Goal: Task Accomplishment & Management: Manage account settings

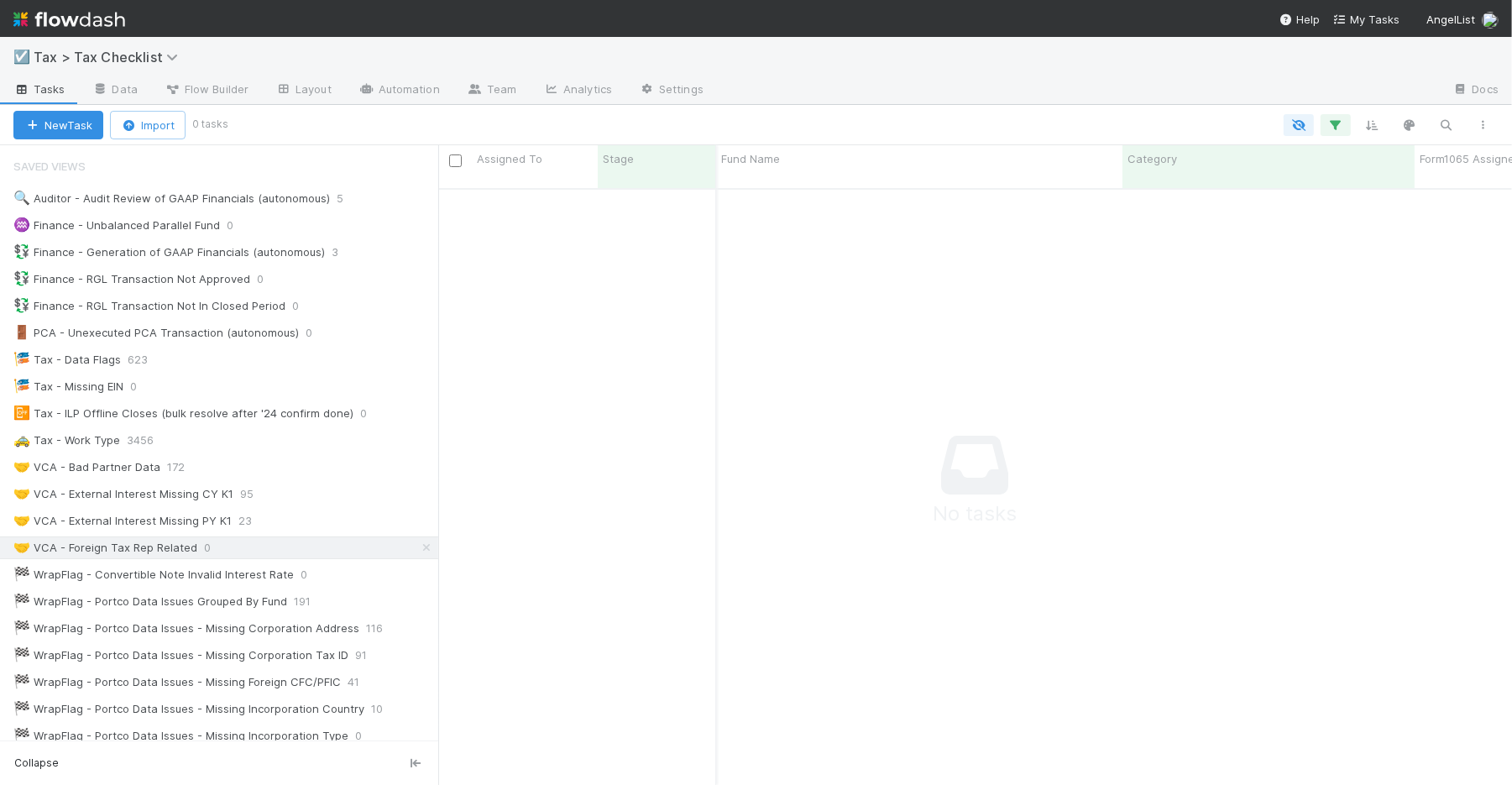
scroll to position [210, 0]
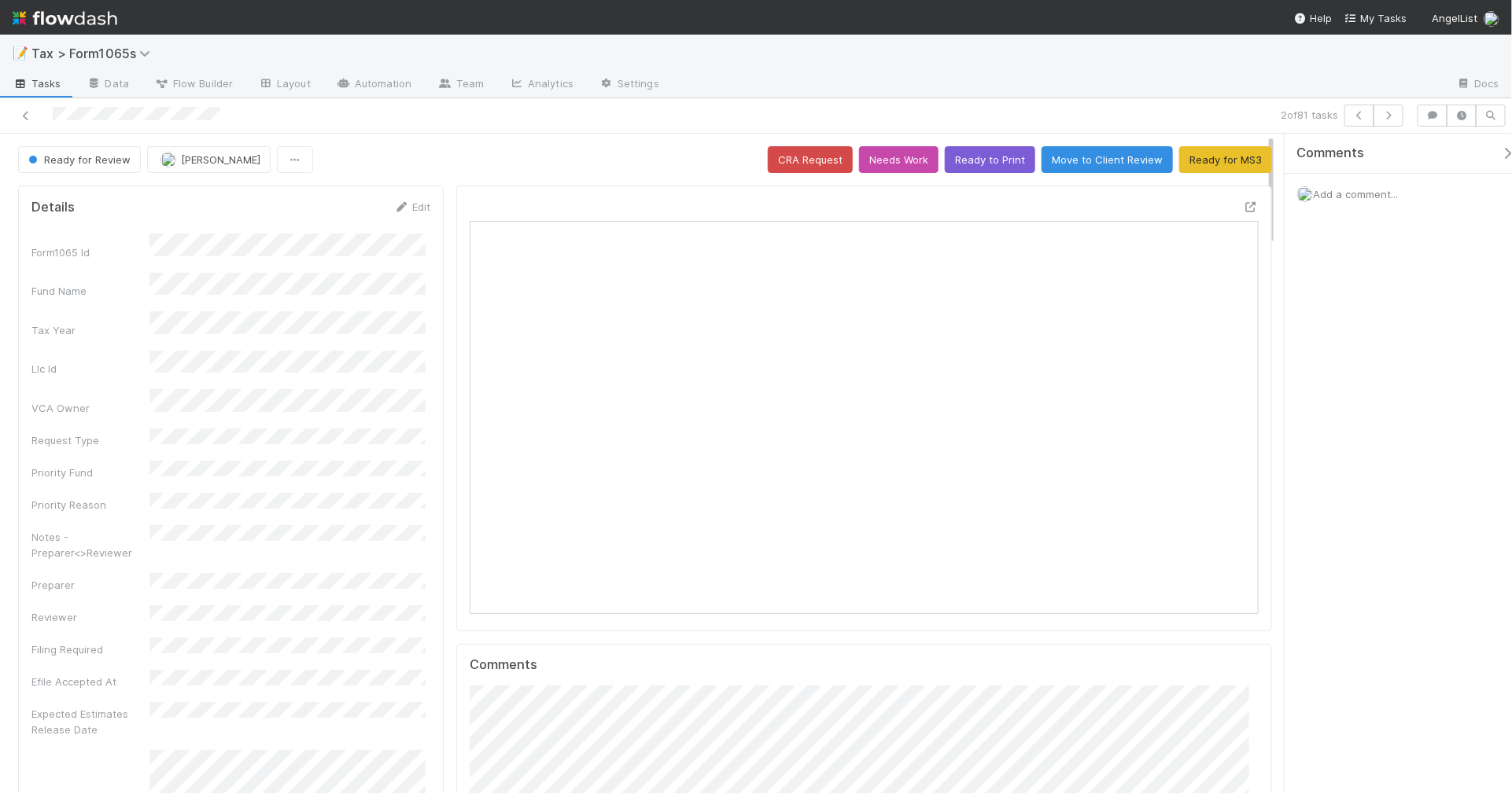
scroll to position [305, 764]
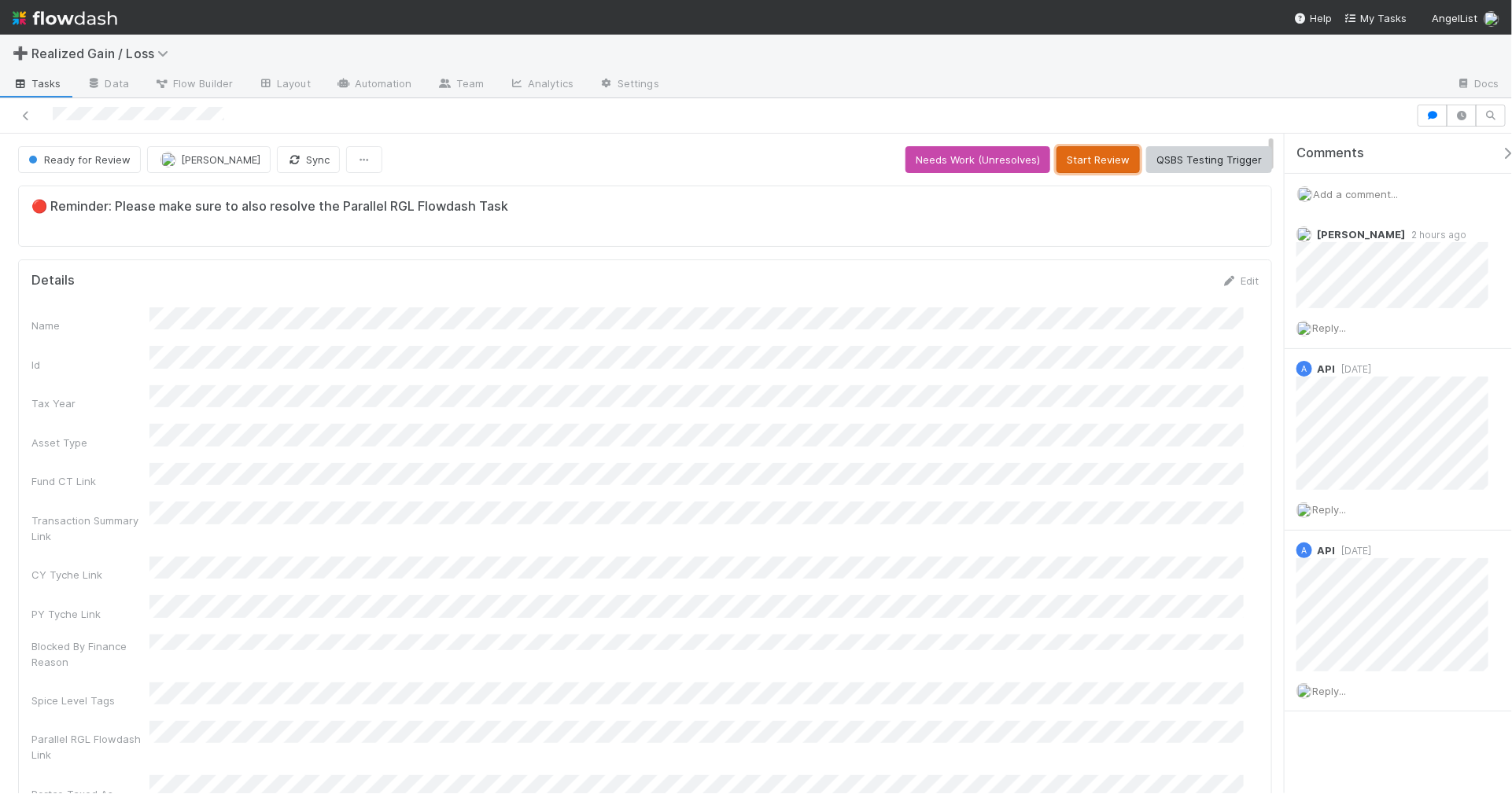
click at [1072, 170] on button "Start Review" at bounding box center [1098, 159] width 84 height 27
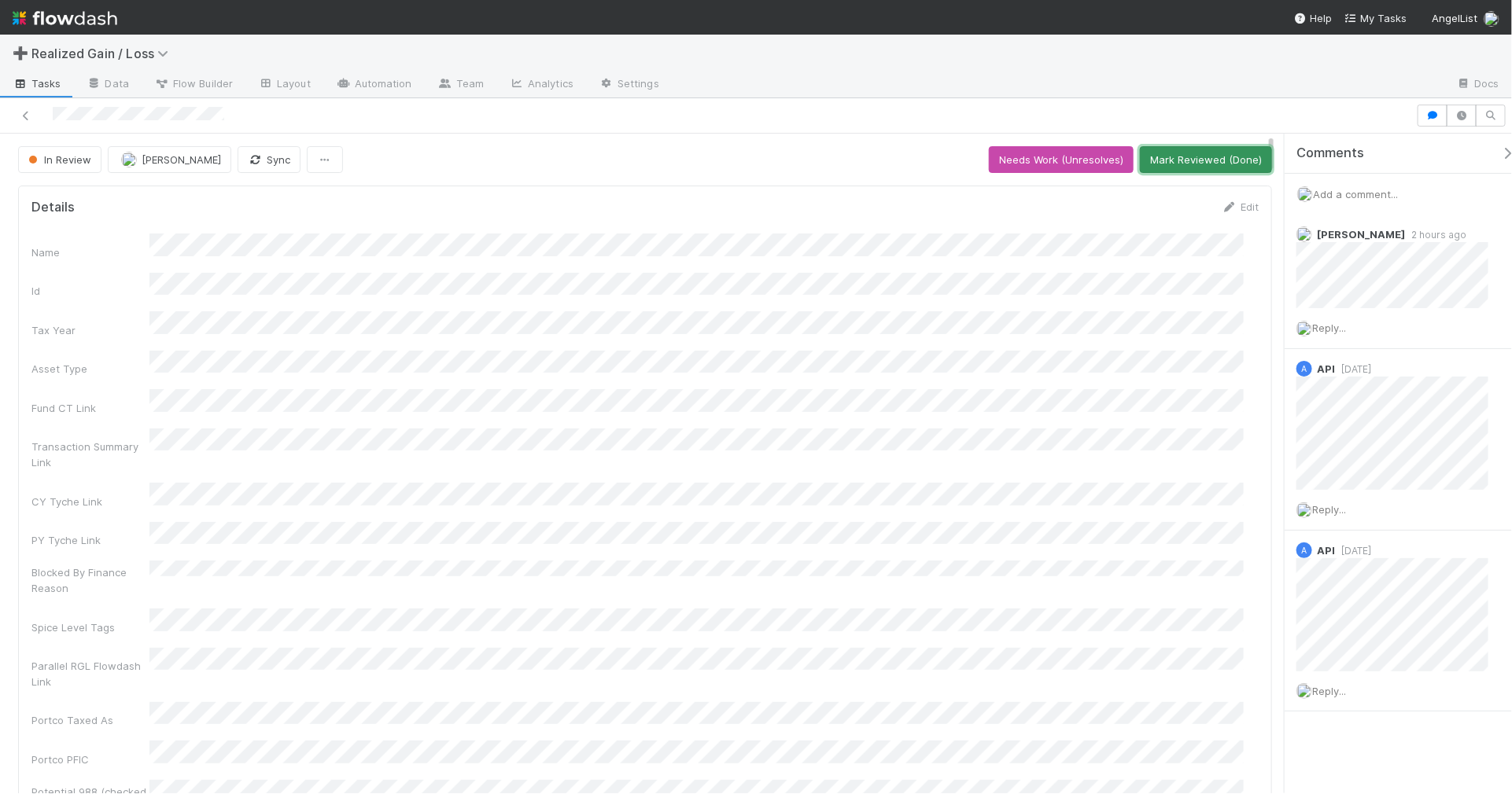
click at [1234, 166] on button "Mark Reviewed (Done)" at bounding box center [1206, 159] width 132 height 27
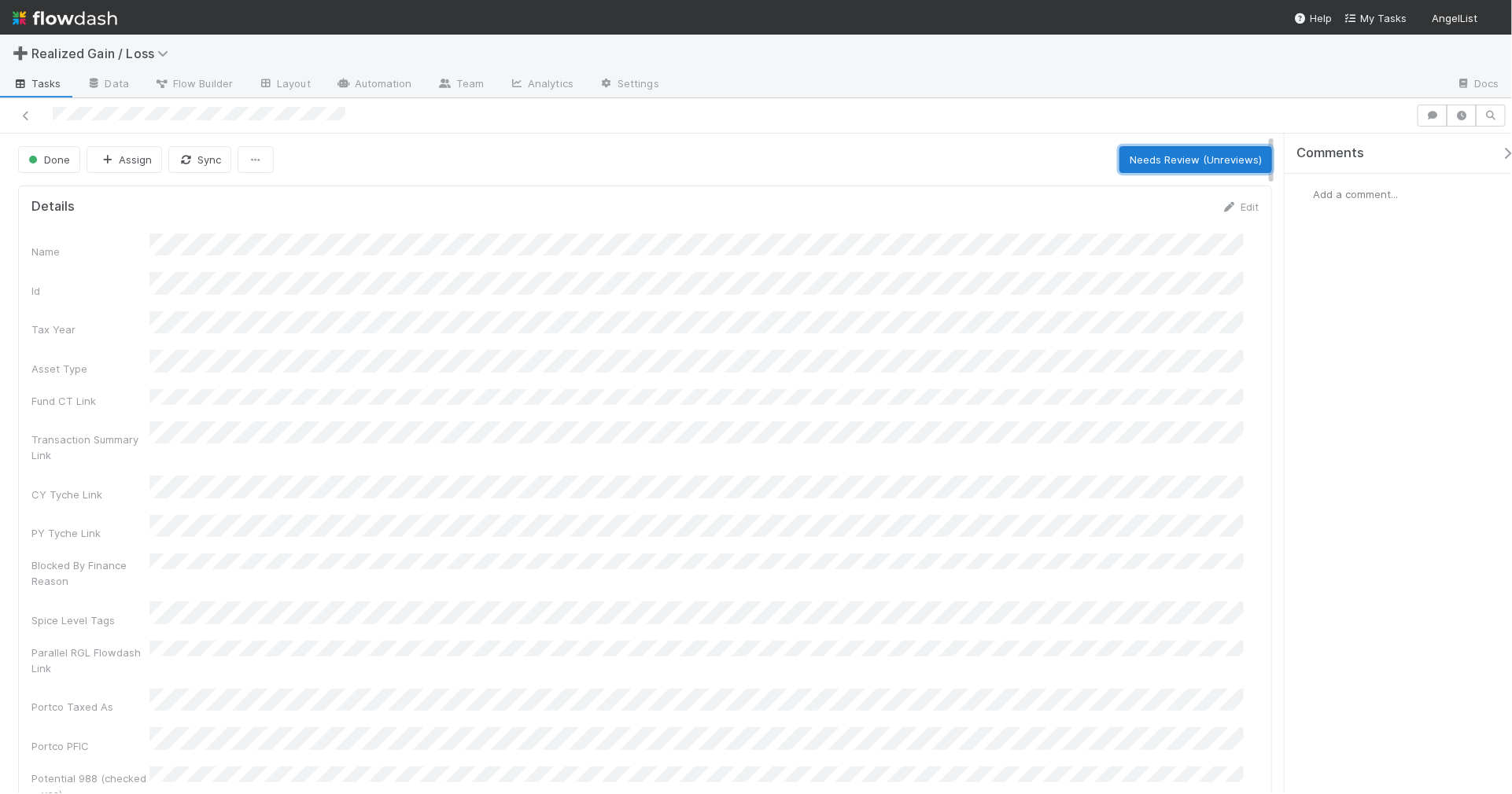
click at [1162, 162] on button "Needs Review (Unreviews)" at bounding box center [1196, 159] width 153 height 27
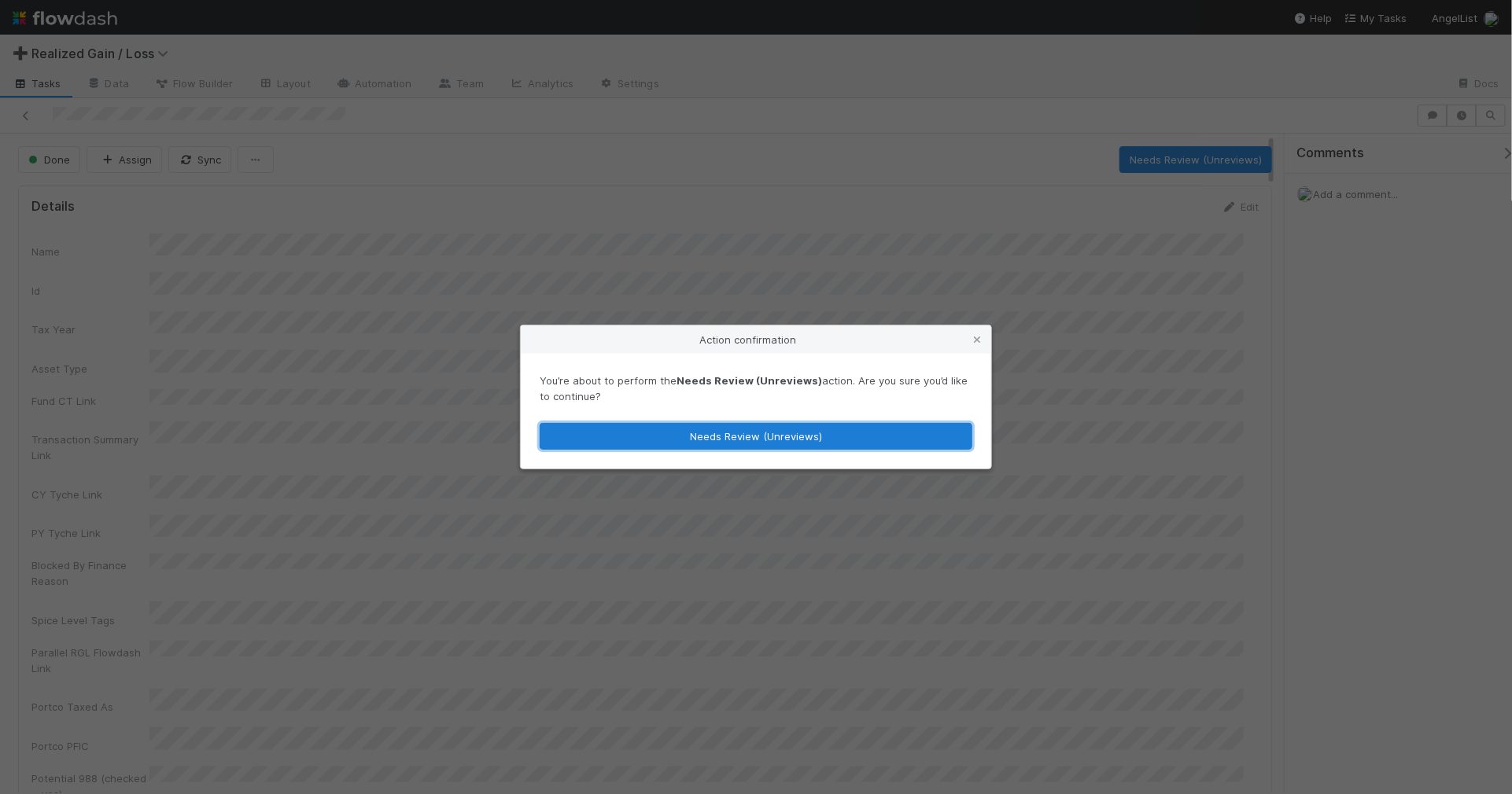
click at [607, 441] on button "Needs Review (Unreviews)" at bounding box center [756, 436] width 432 height 27
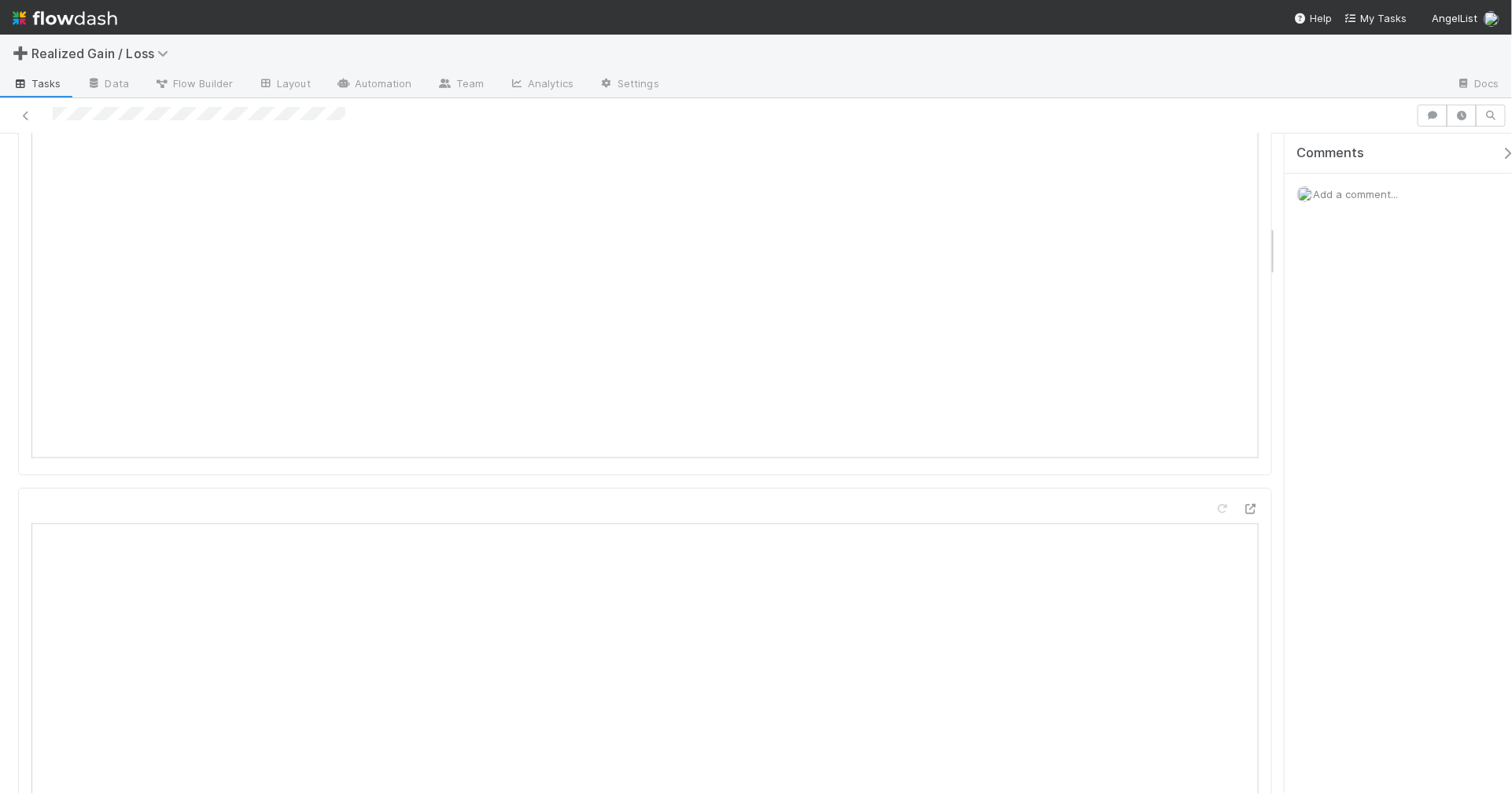
scroll to position [1278, 0]
click at [1215, 392] on icon at bounding box center [1223, 397] width 16 height 10
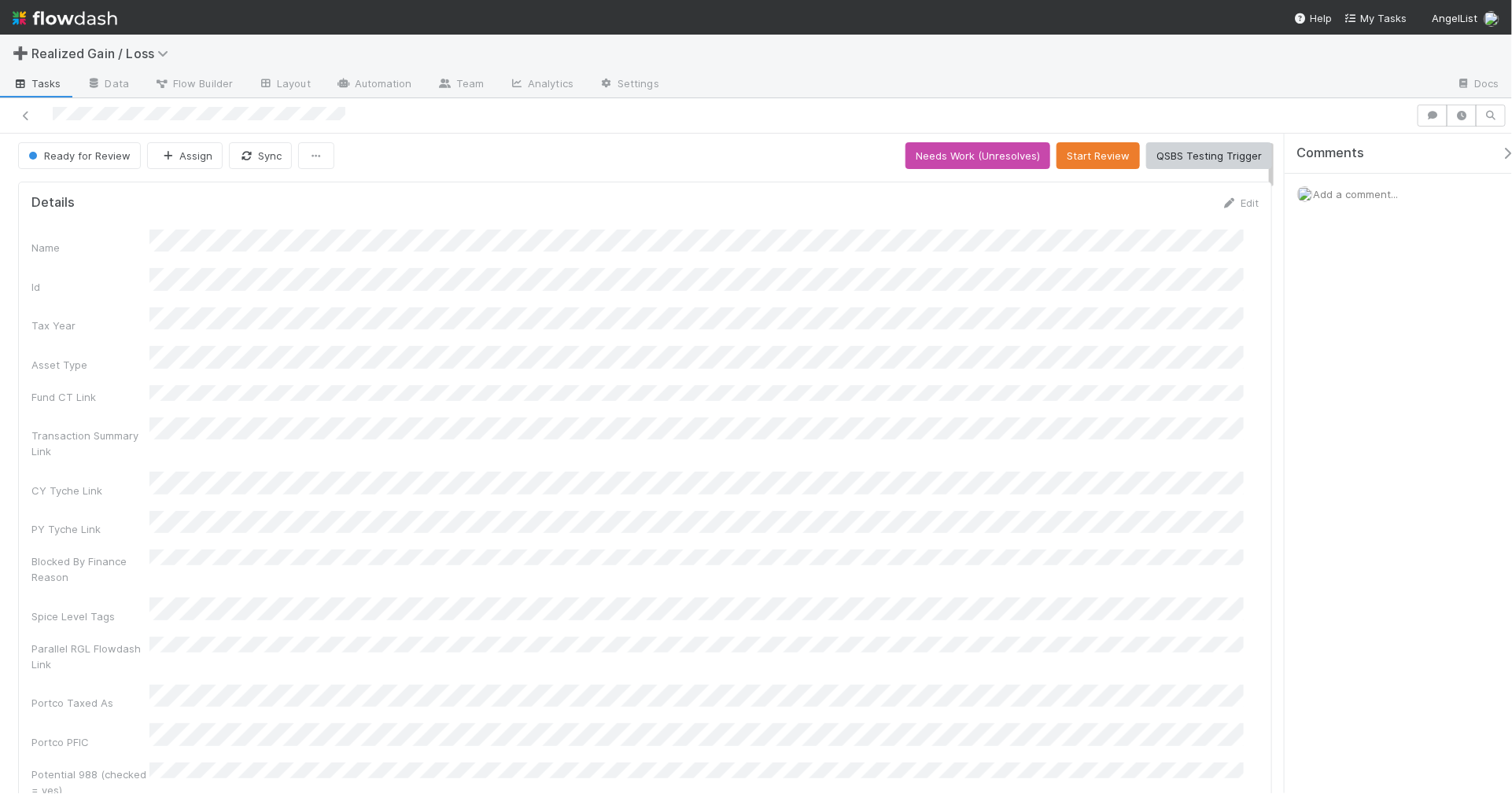
scroll to position [0, 0]
click at [1102, 162] on button "Start Review" at bounding box center [1098, 159] width 84 height 27
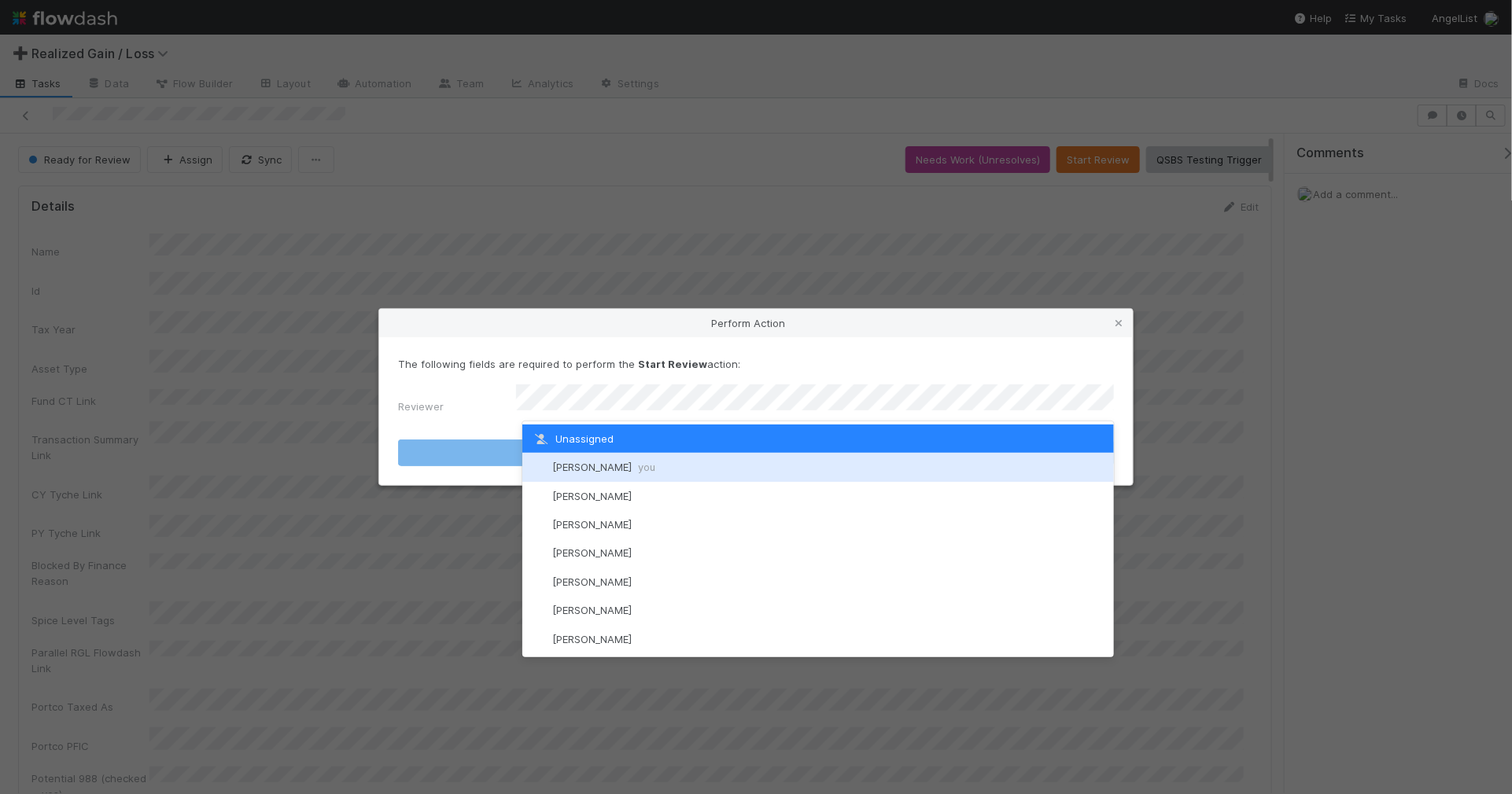
click at [824, 472] on div "[PERSON_NAME] you" at bounding box center [818, 467] width 592 height 28
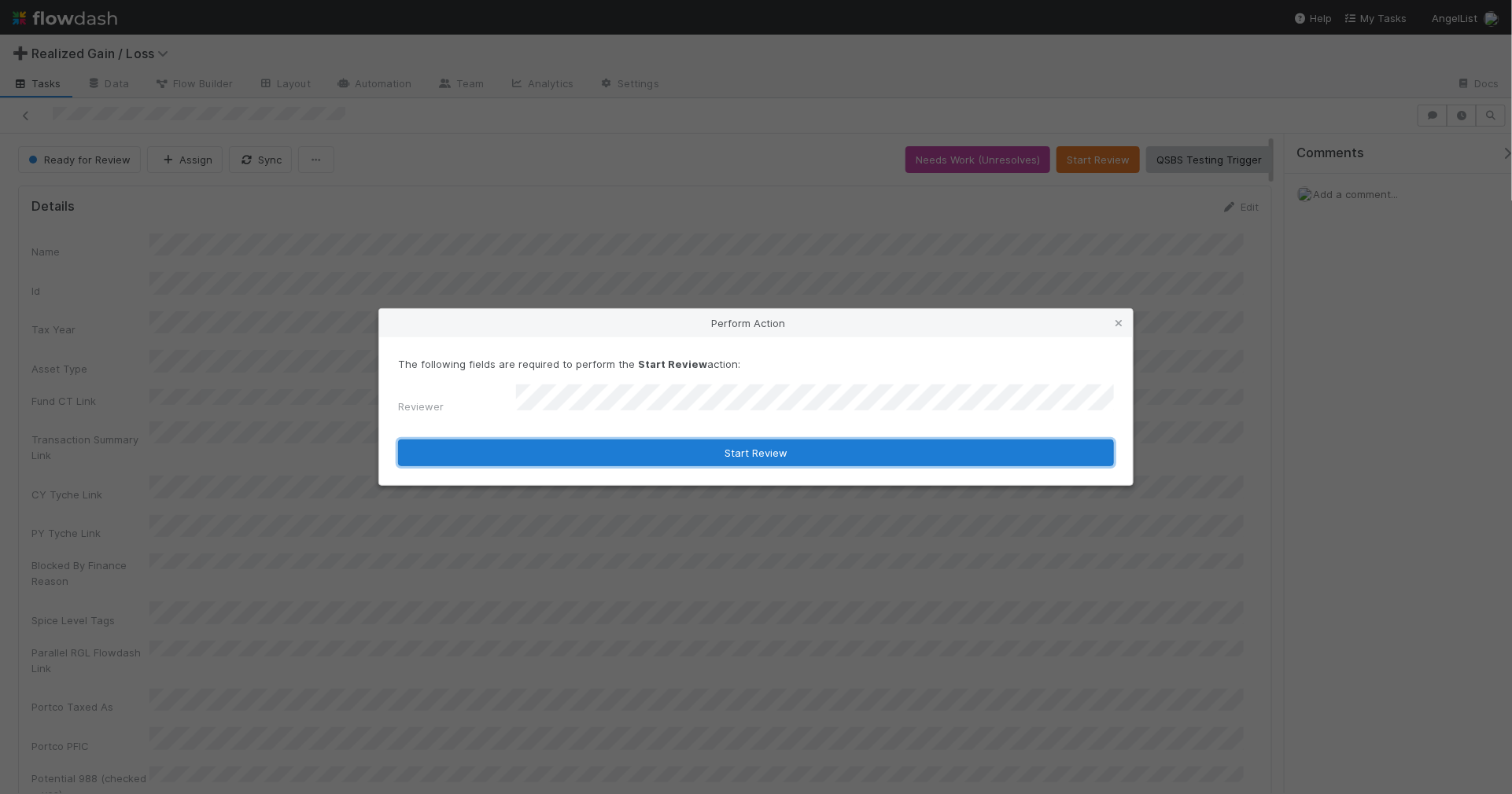
click at [804, 454] on button "Start Review" at bounding box center [756, 452] width 716 height 27
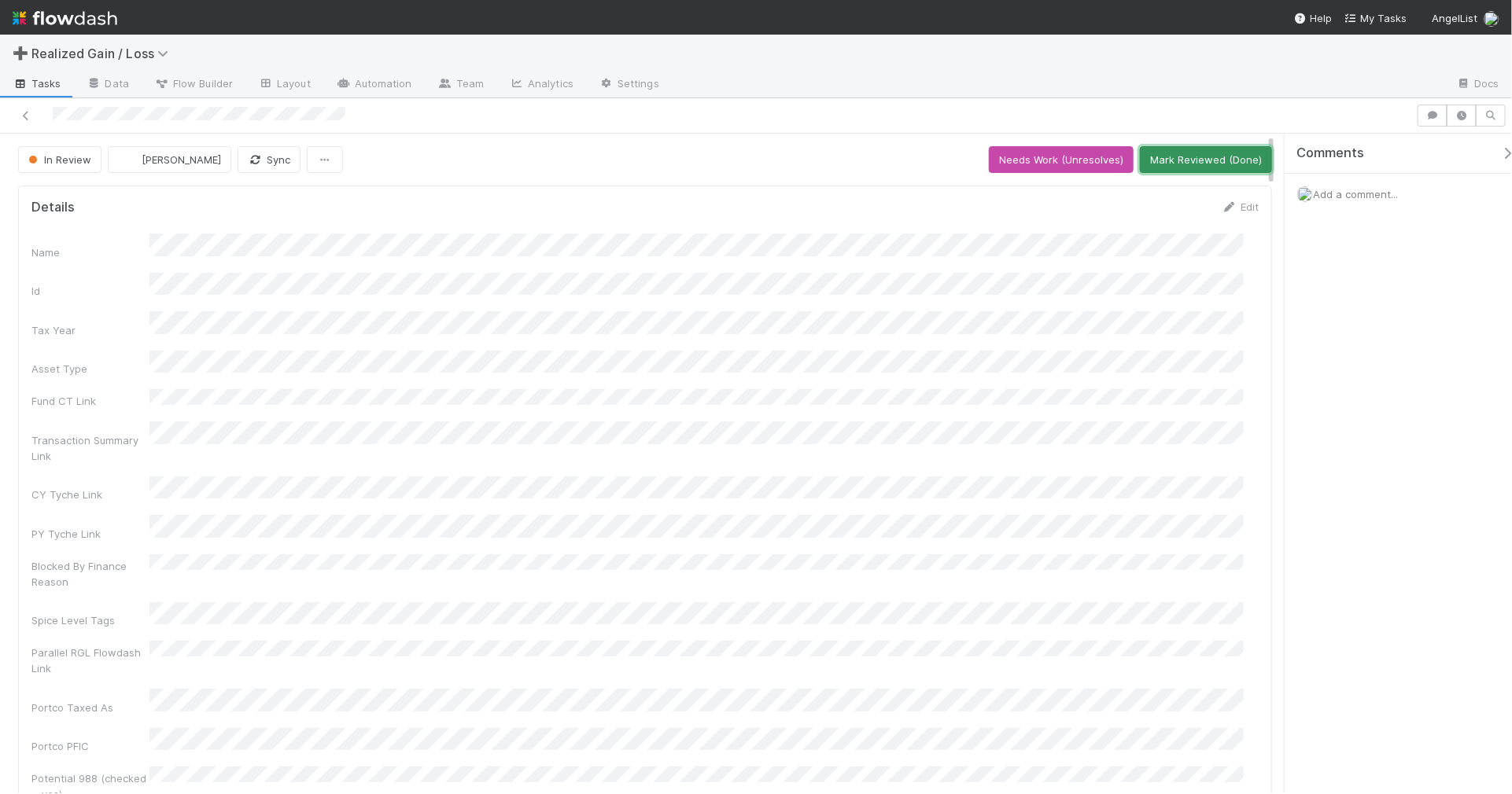
click at [1210, 158] on button "Mark Reviewed (Done)" at bounding box center [1206, 159] width 132 height 27
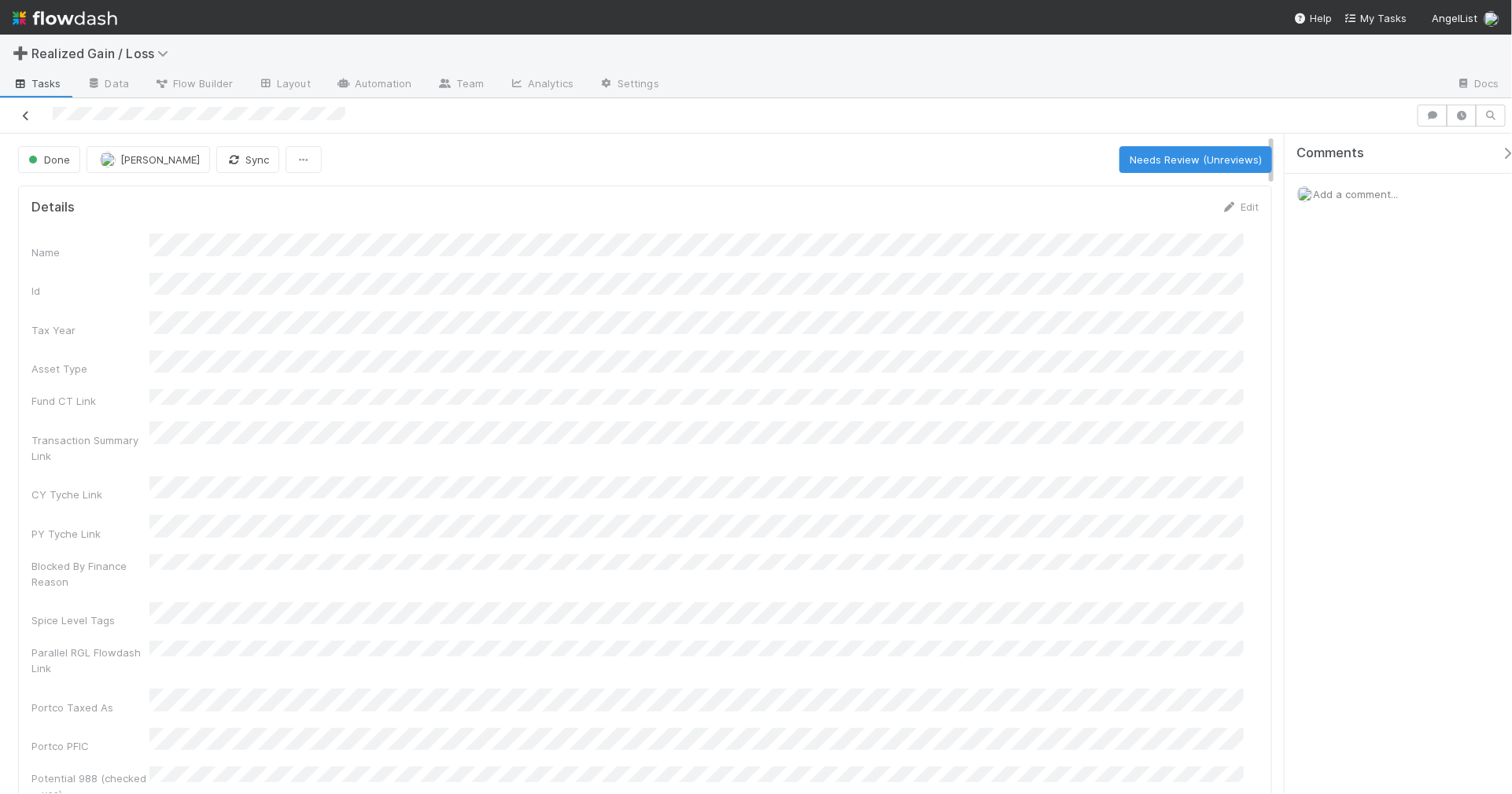
click at [25, 112] on icon at bounding box center [27, 116] width 16 height 10
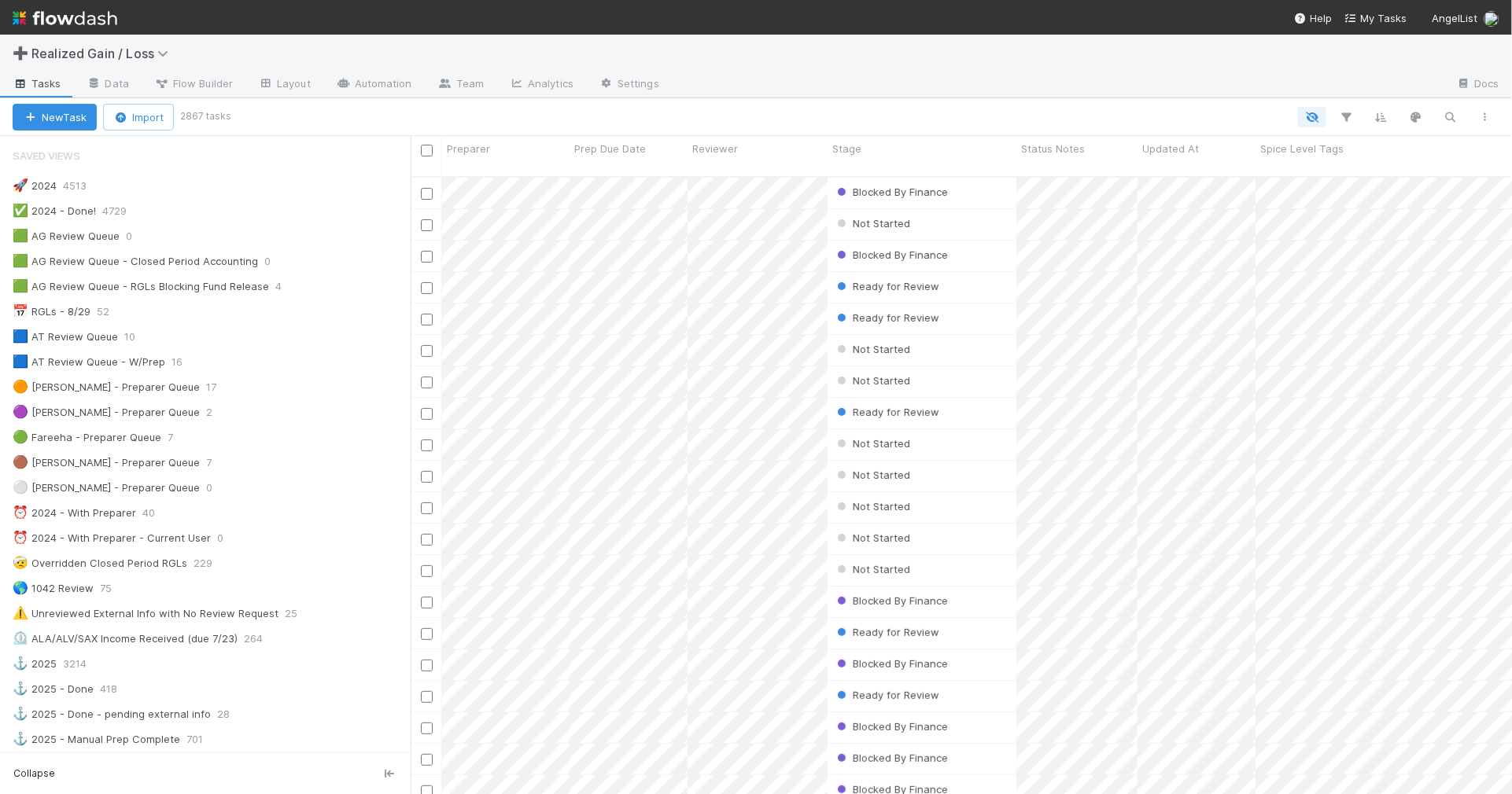
scroll to position [616, 1088]
click at [315, 313] on div "📅 RGLs - 8/29 50" at bounding box center [211, 312] width 398 height 19
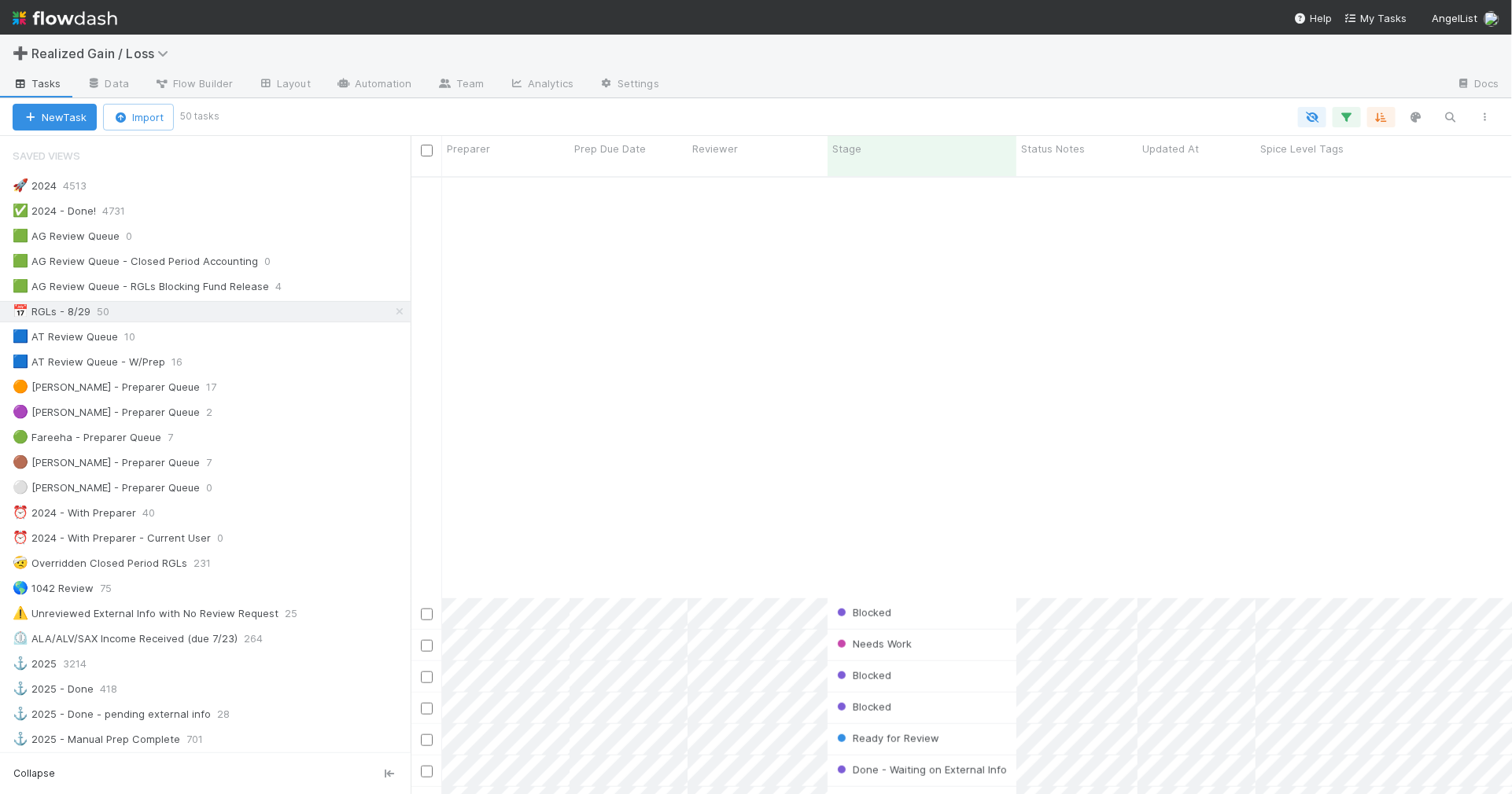
scroll to position [957, 0]
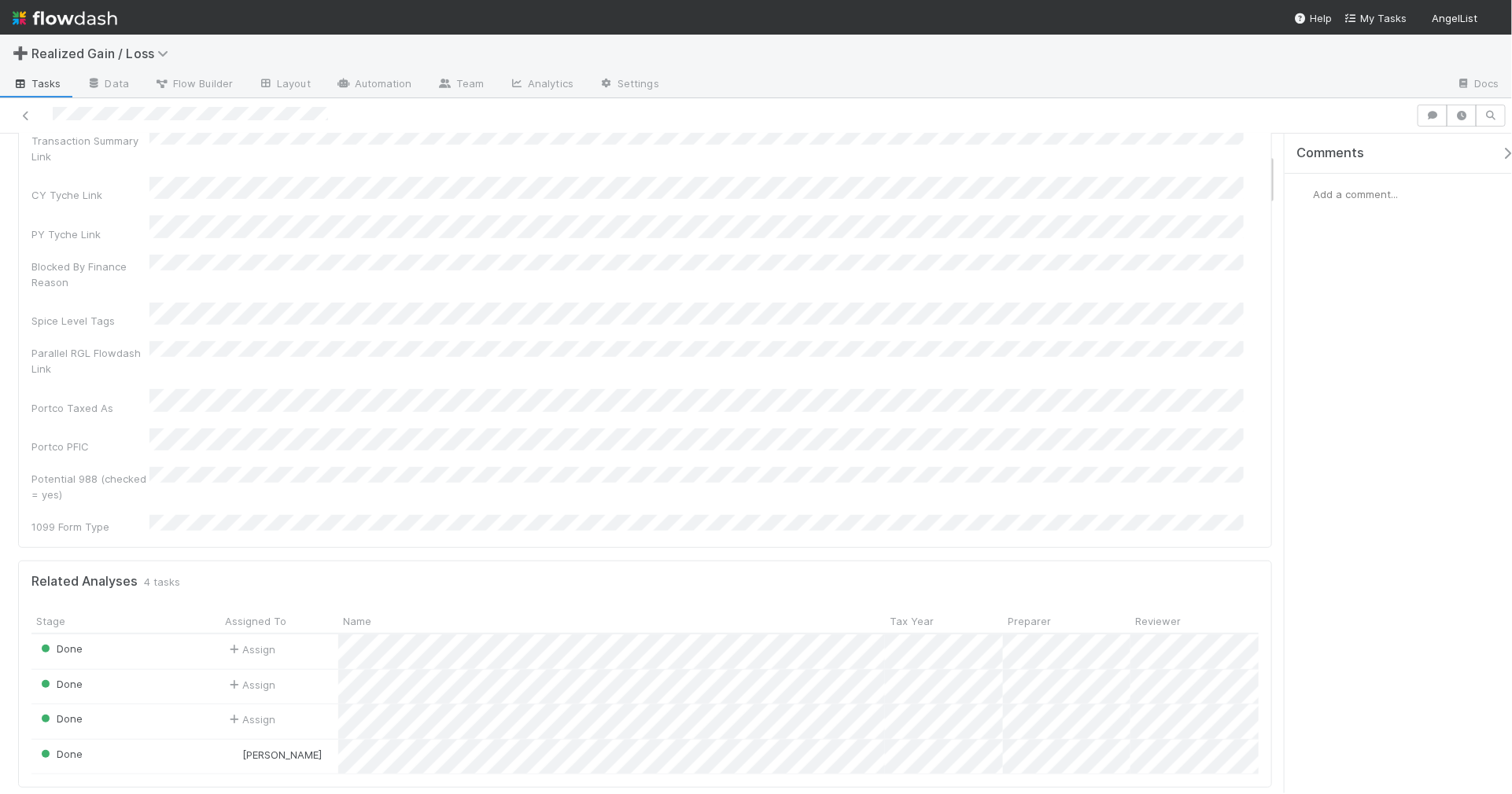
scroll to position [295, 0]
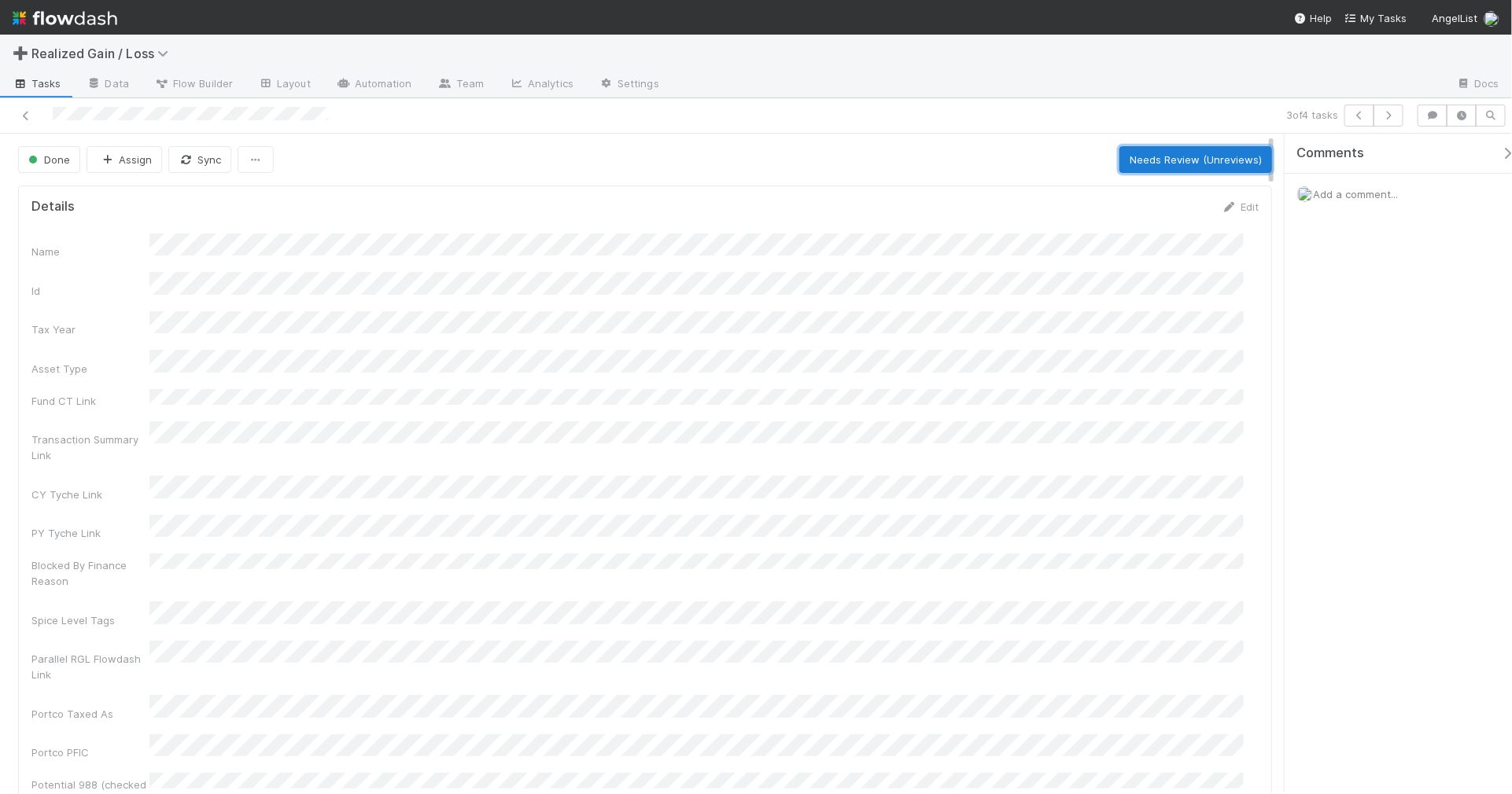
click at [1184, 158] on button "Needs Review (Unreviews)" at bounding box center [1196, 159] width 153 height 27
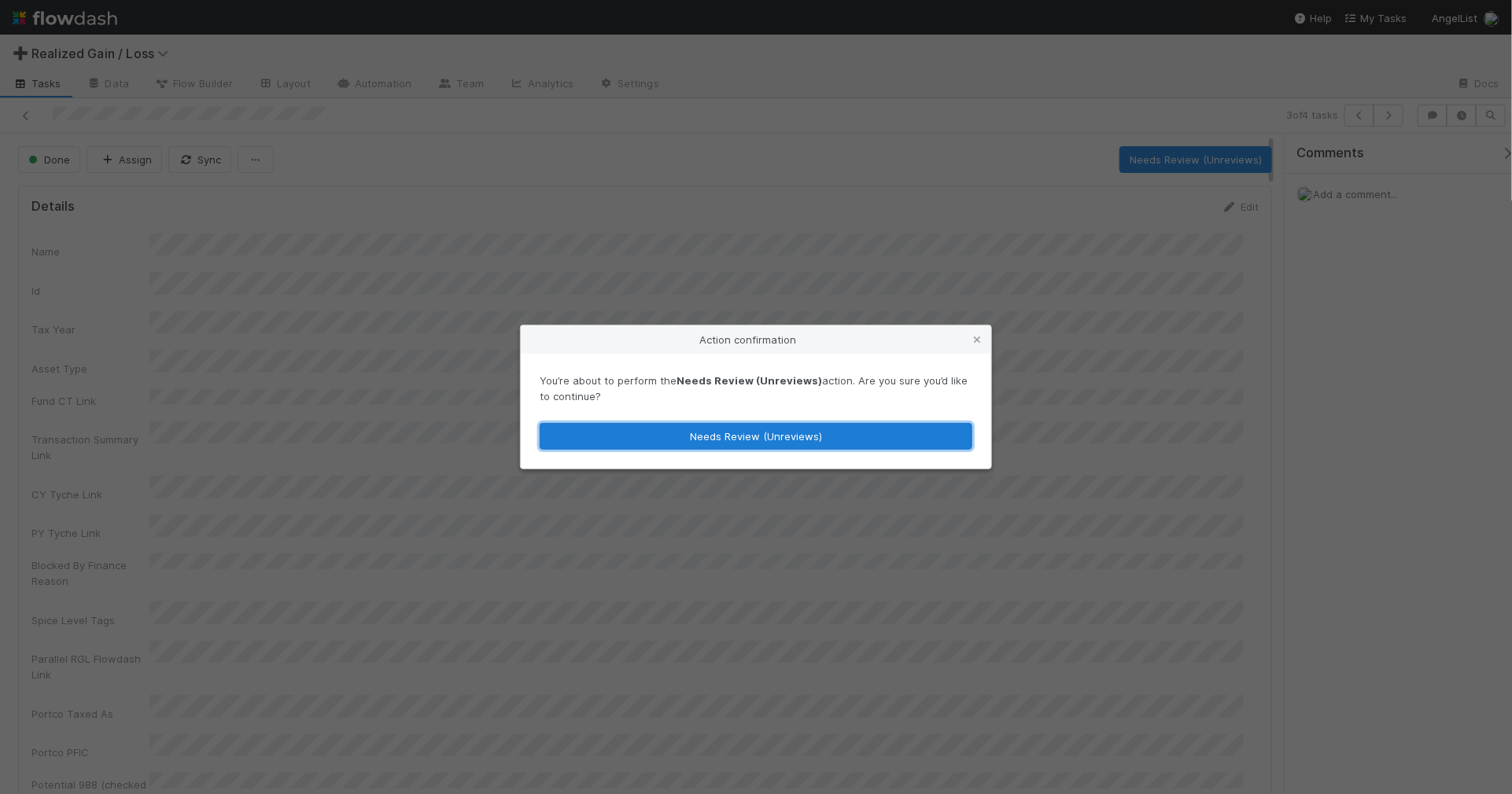
click at [867, 424] on button "Needs Review (Unreviews)" at bounding box center [756, 436] width 432 height 27
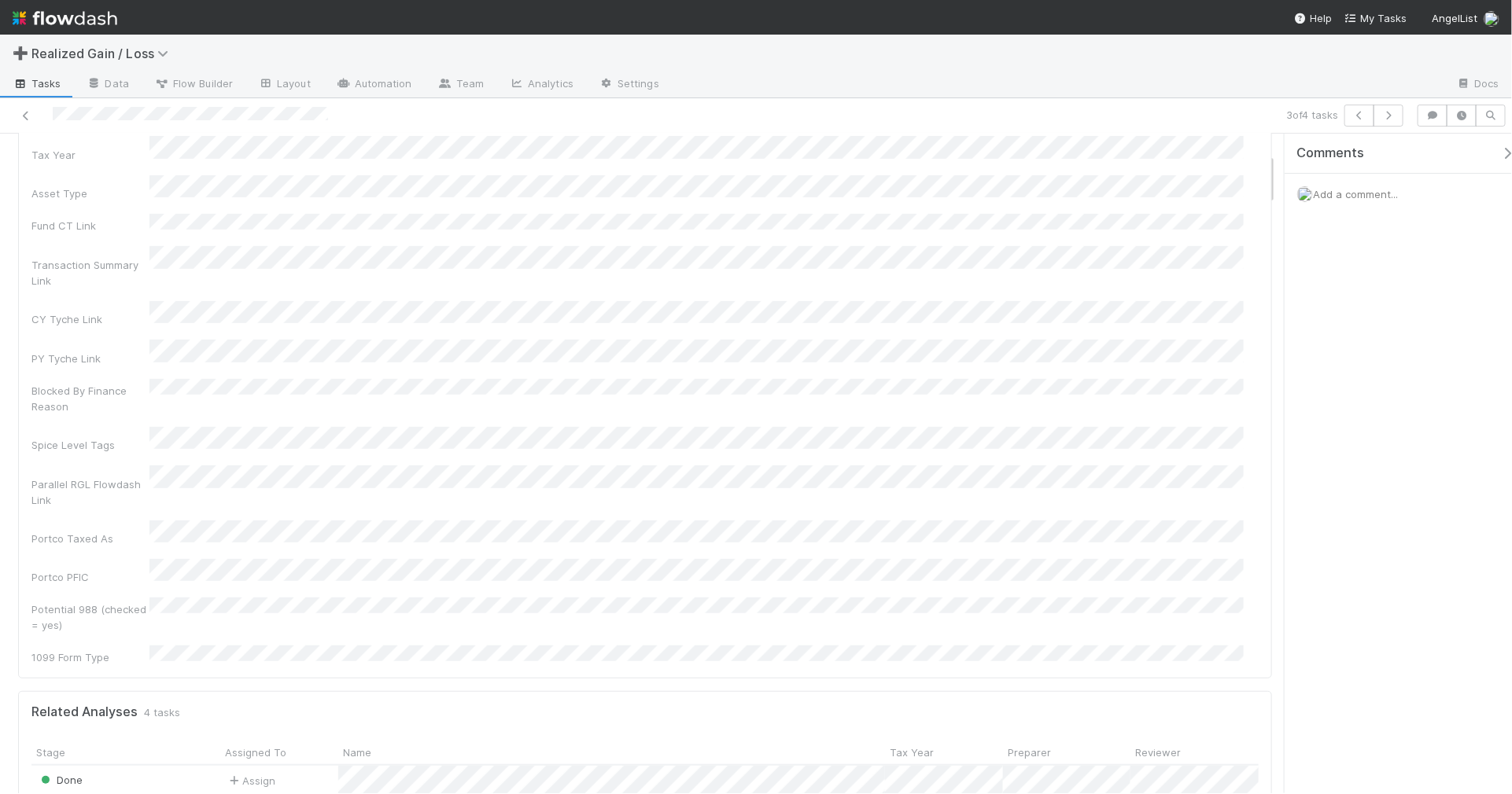
scroll to position [787, 0]
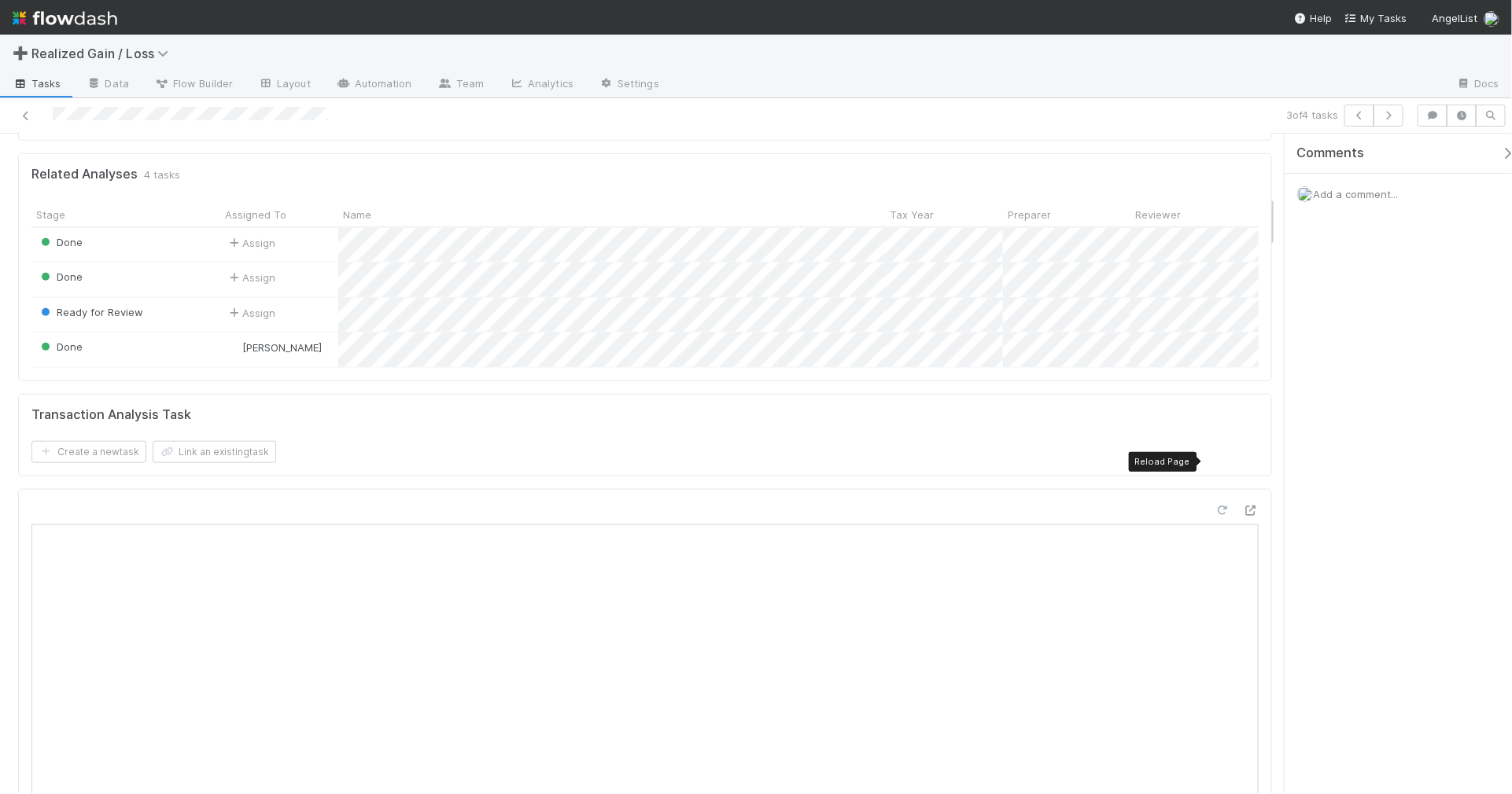
click at [1215, 505] on icon at bounding box center [1223, 510] width 16 height 10
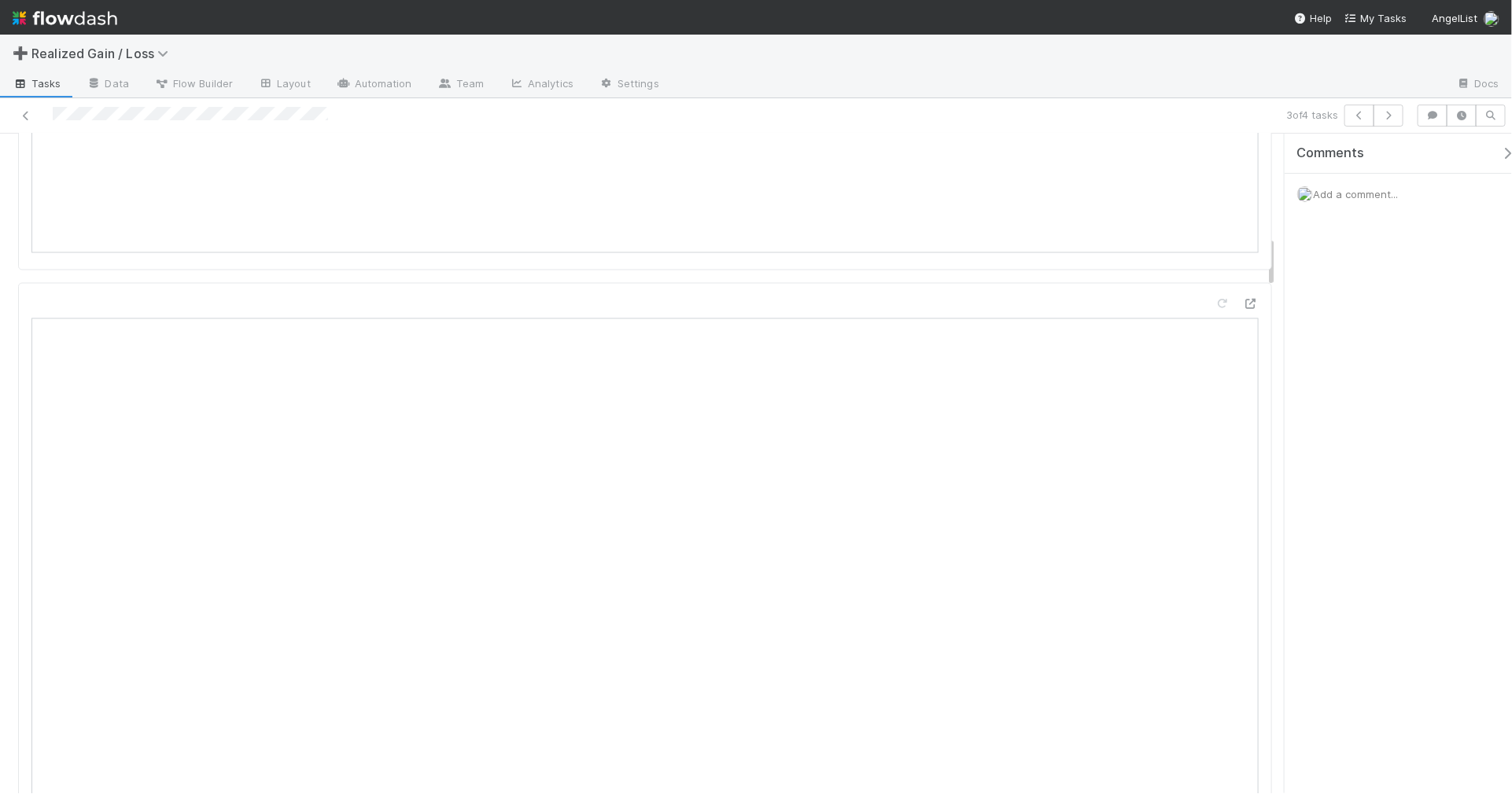
scroll to position [1475, 0]
click at [1215, 276] on icon at bounding box center [1223, 281] width 16 height 10
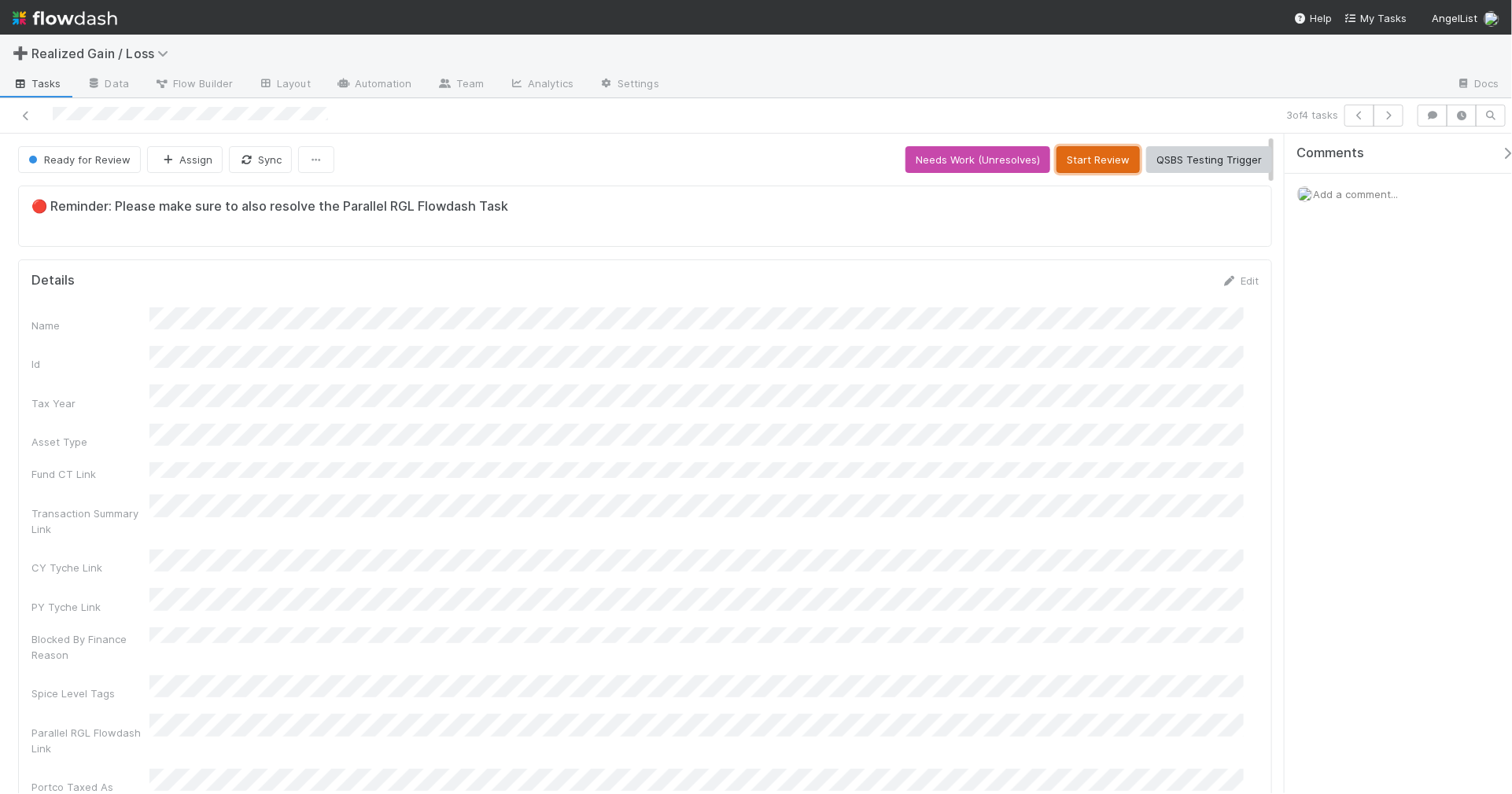
click at [1080, 166] on button "Start Review" at bounding box center [1098, 159] width 84 height 27
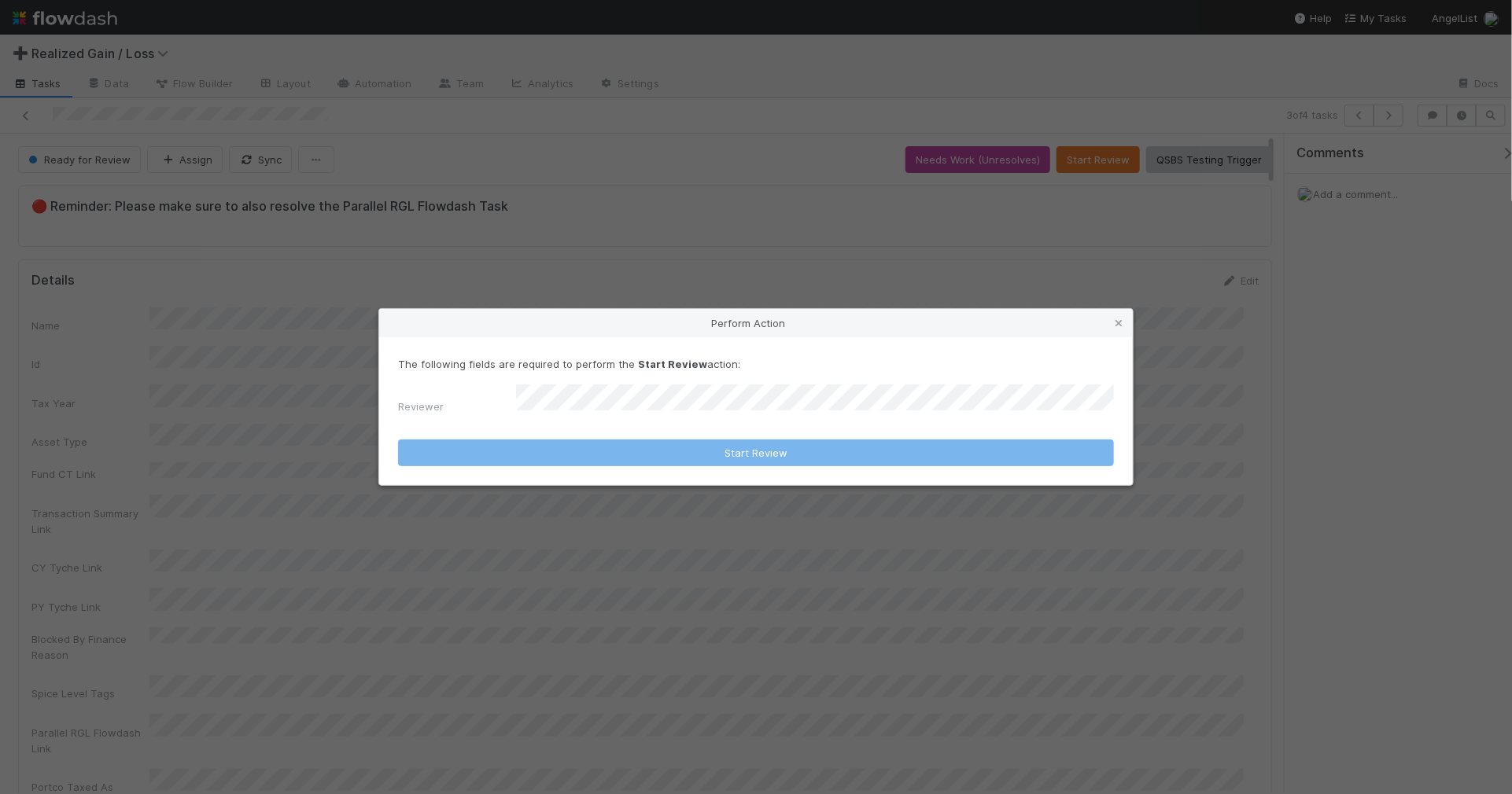
click at [929, 387] on div "The following fields are required to perform the Start Review action: Reviewer" at bounding box center [756, 388] width 716 height 65
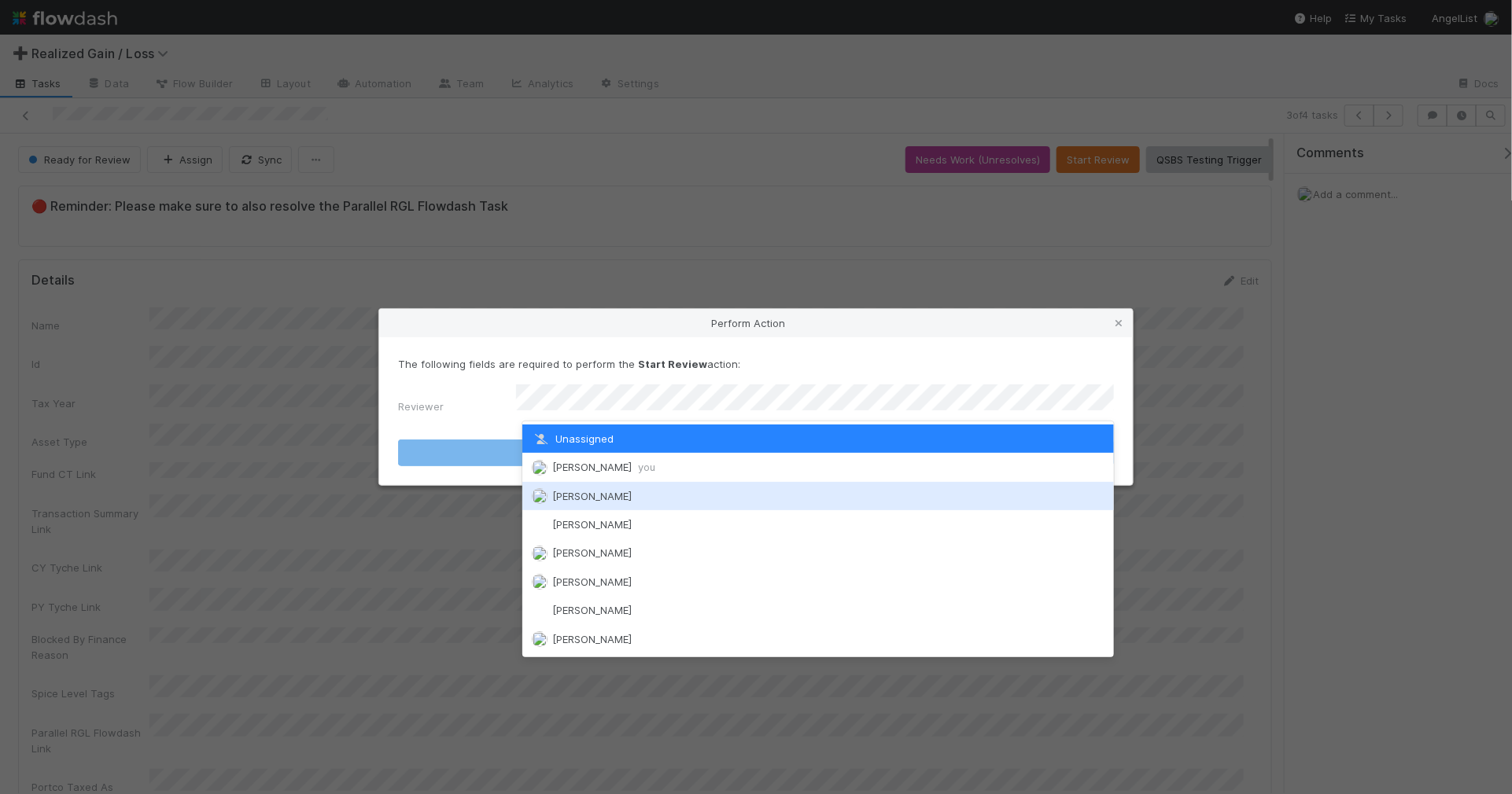
click at [878, 482] on div "[PERSON_NAME]" at bounding box center [818, 496] width 592 height 28
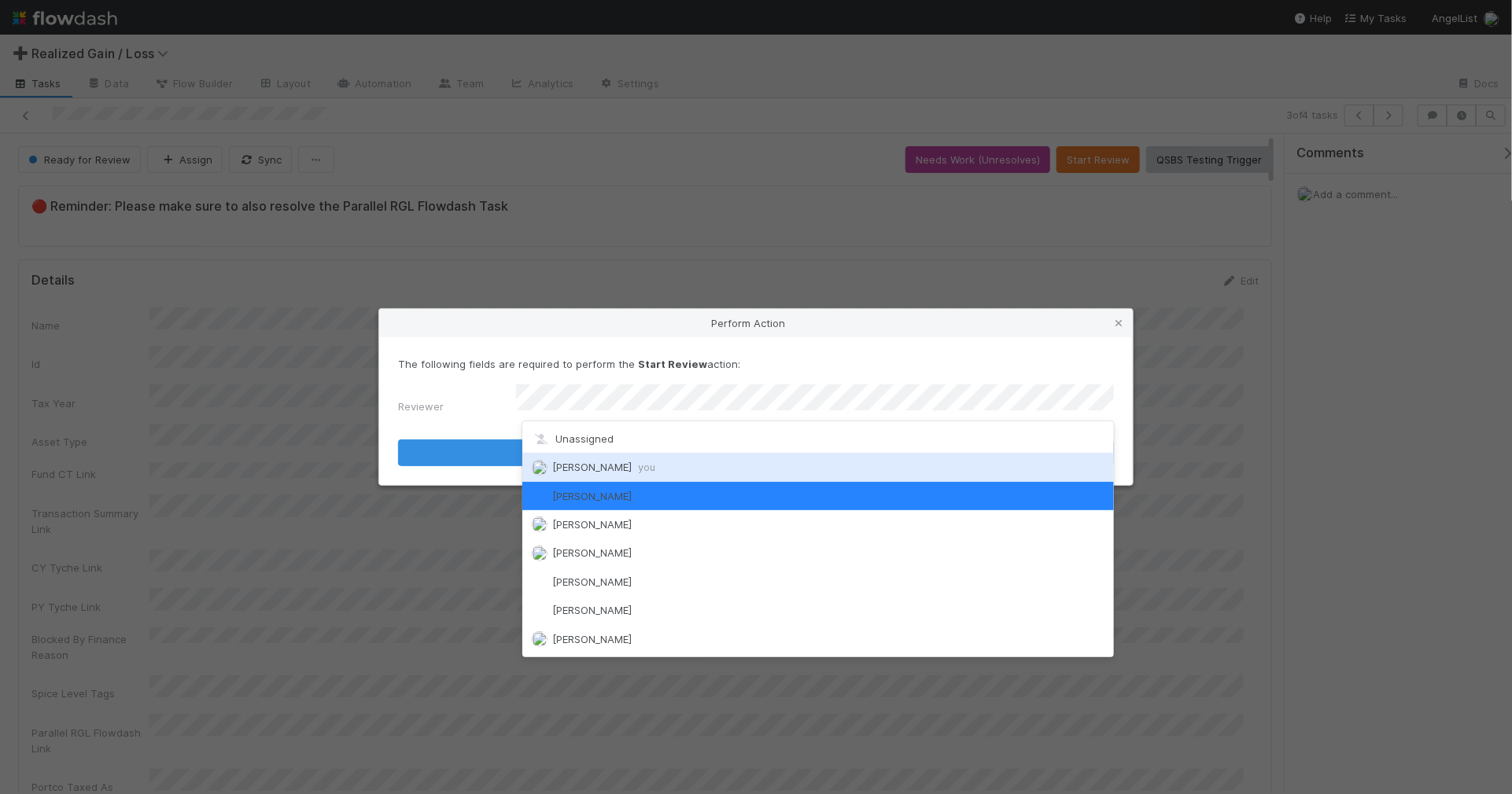
click at [863, 461] on div "Amy Gregorius you" at bounding box center [818, 467] width 592 height 28
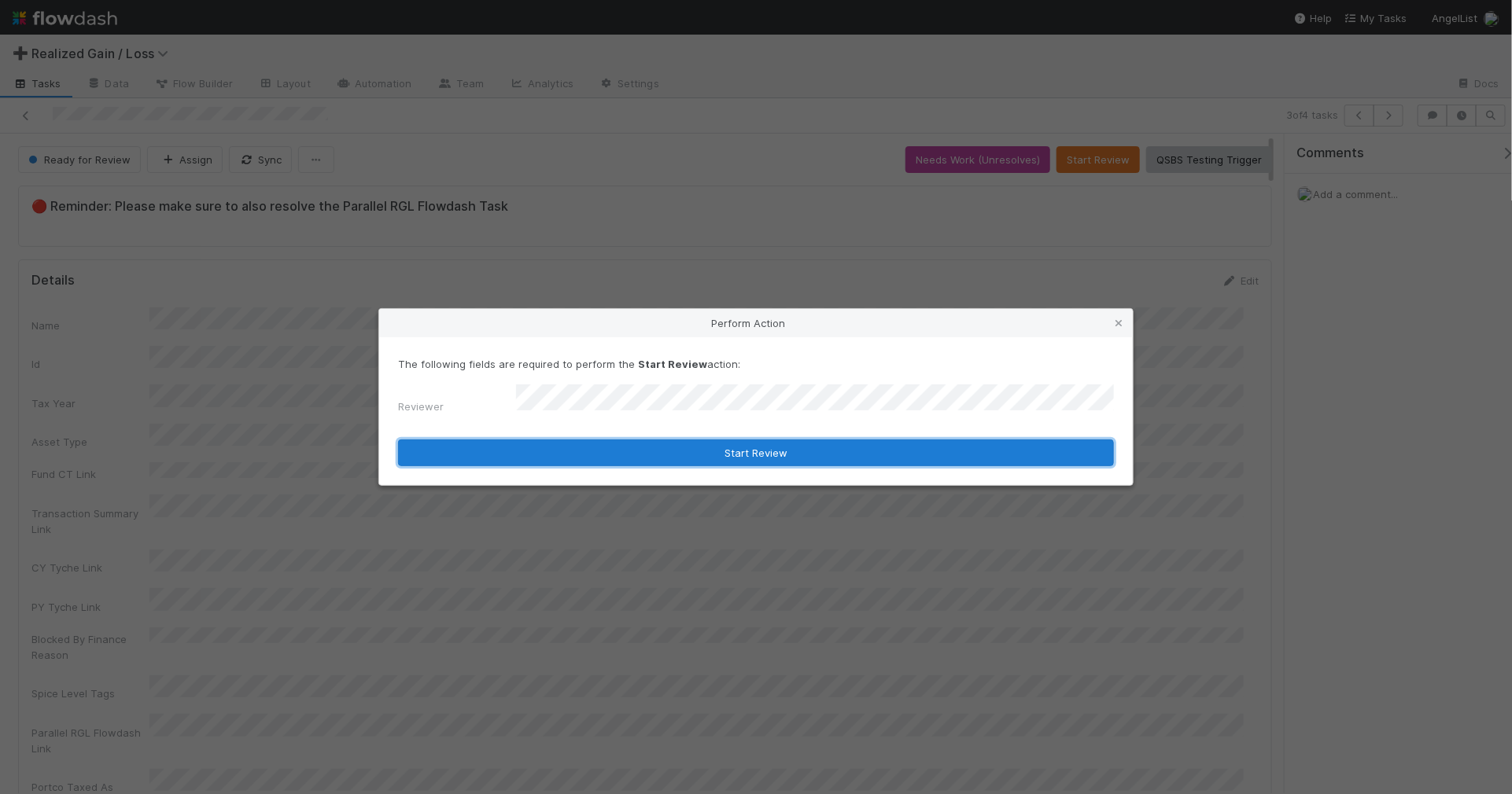
click at [838, 451] on button "Start Review" at bounding box center [756, 452] width 716 height 27
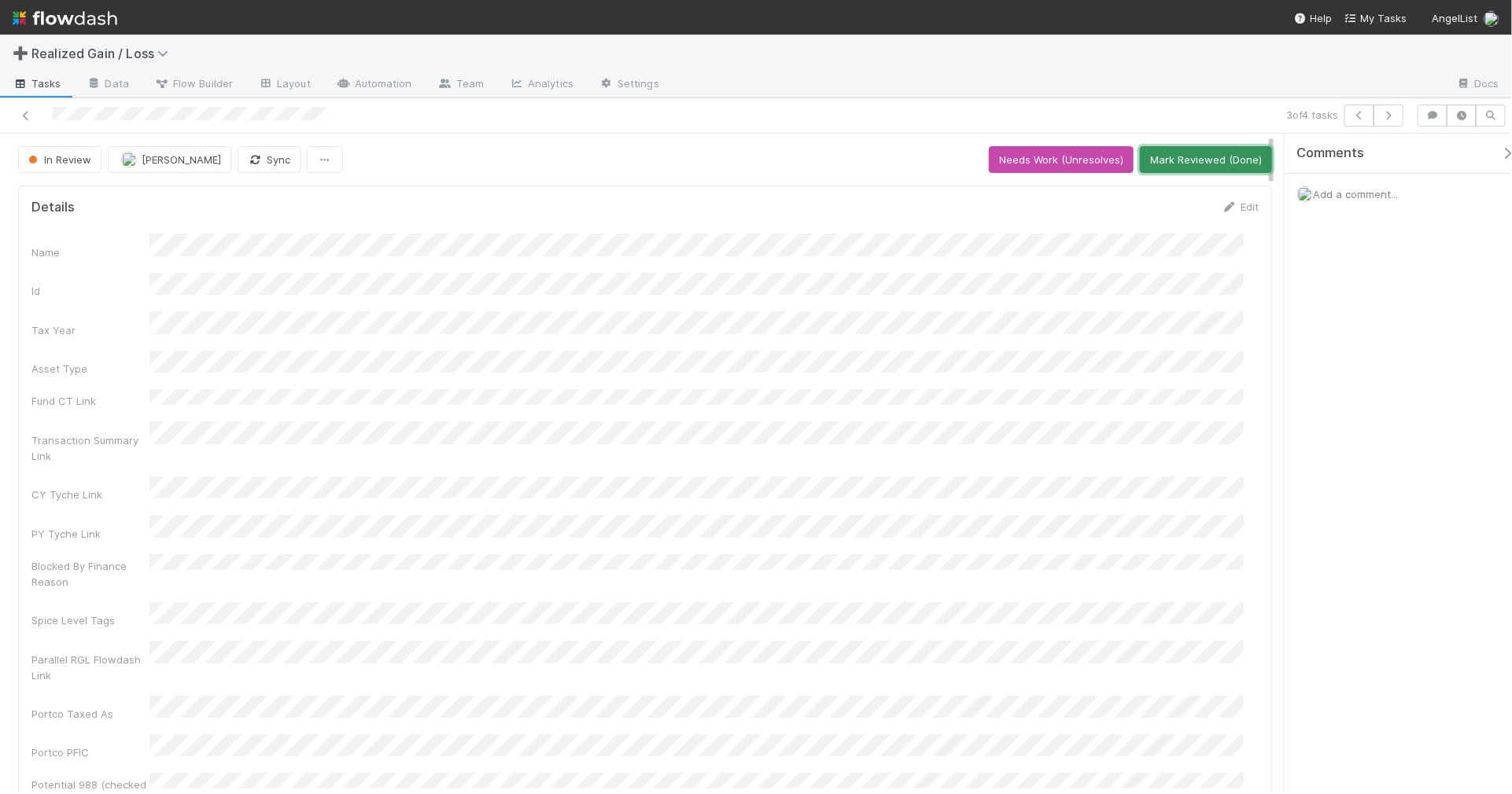
click at [1203, 162] on button "Mark Reviewed (Done)" at bounding box center [1206, 159] width 132 height 27
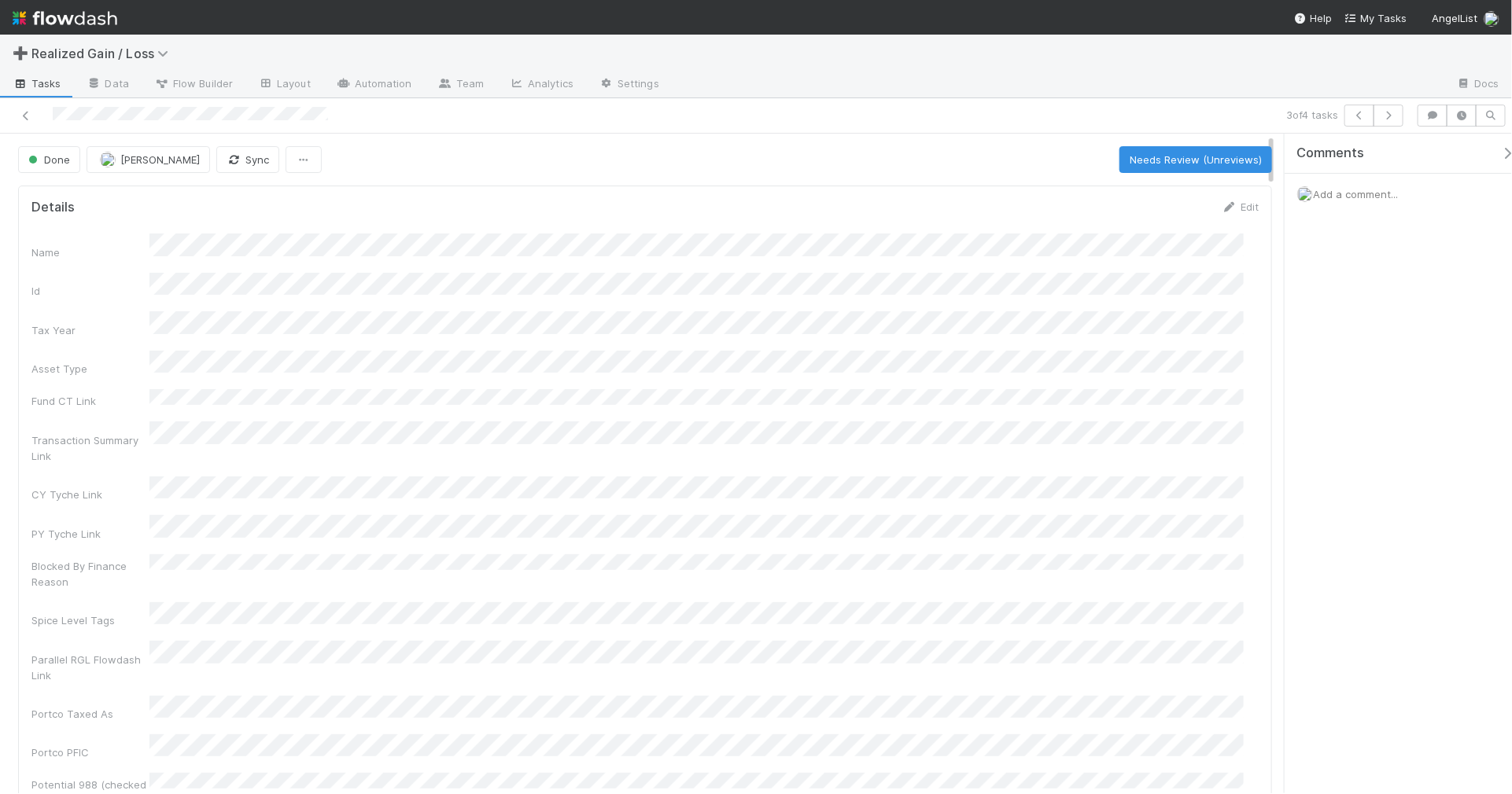
click at [1203, 162] on div "Done Amy Gregorius Sync Needs Review (Unreviews)" at bounding box center [645, 159] width 1254 height 27
click at [1039, 163] on div "Done Amy Gregorius Sync Needs Review (Unreviews)" at bounding box center [645, 159] width 1254 height 27
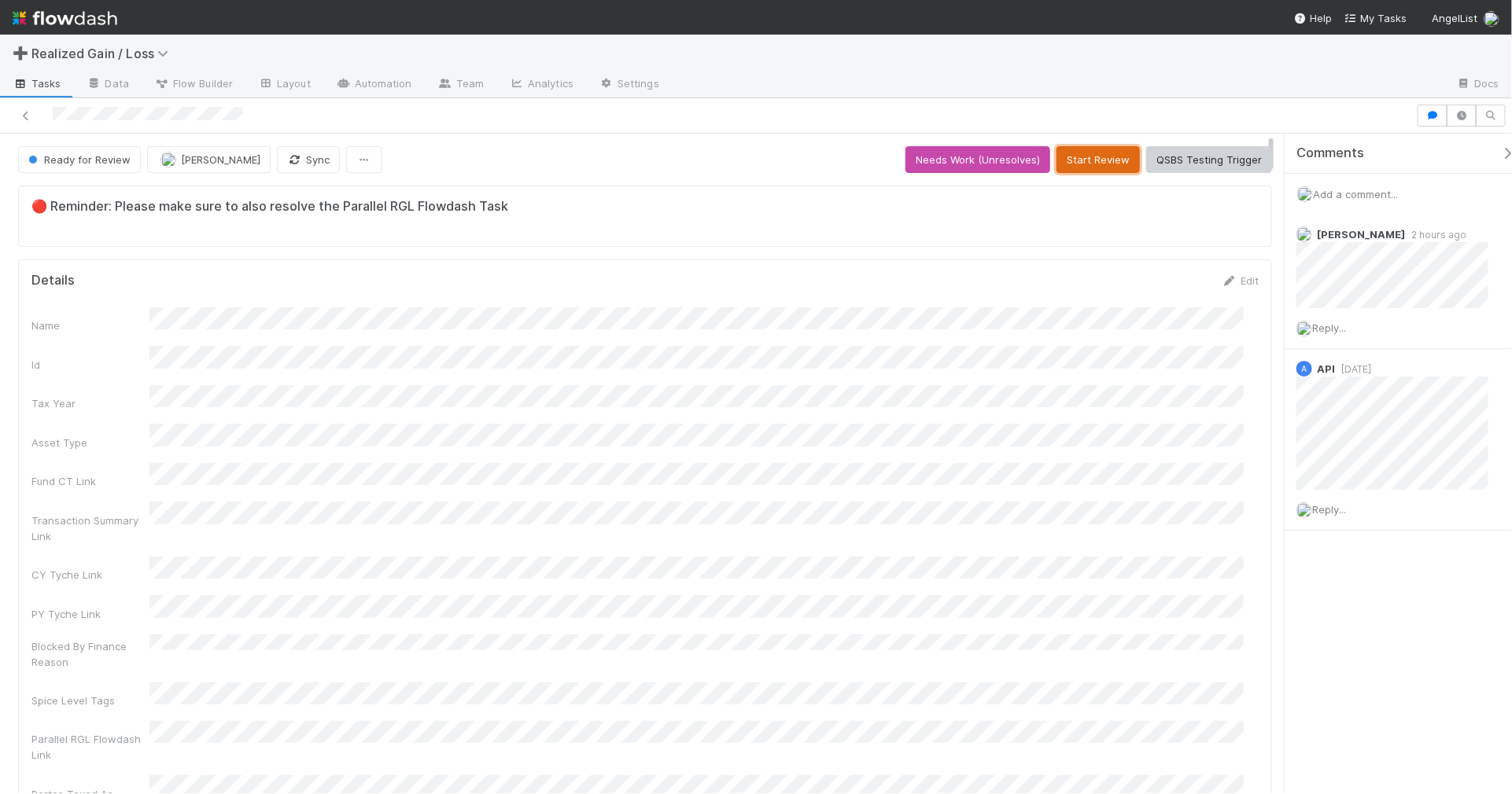
click at [1072, 173] on button "Start Review" at bounding box center [1098, 159] width 84 height 27
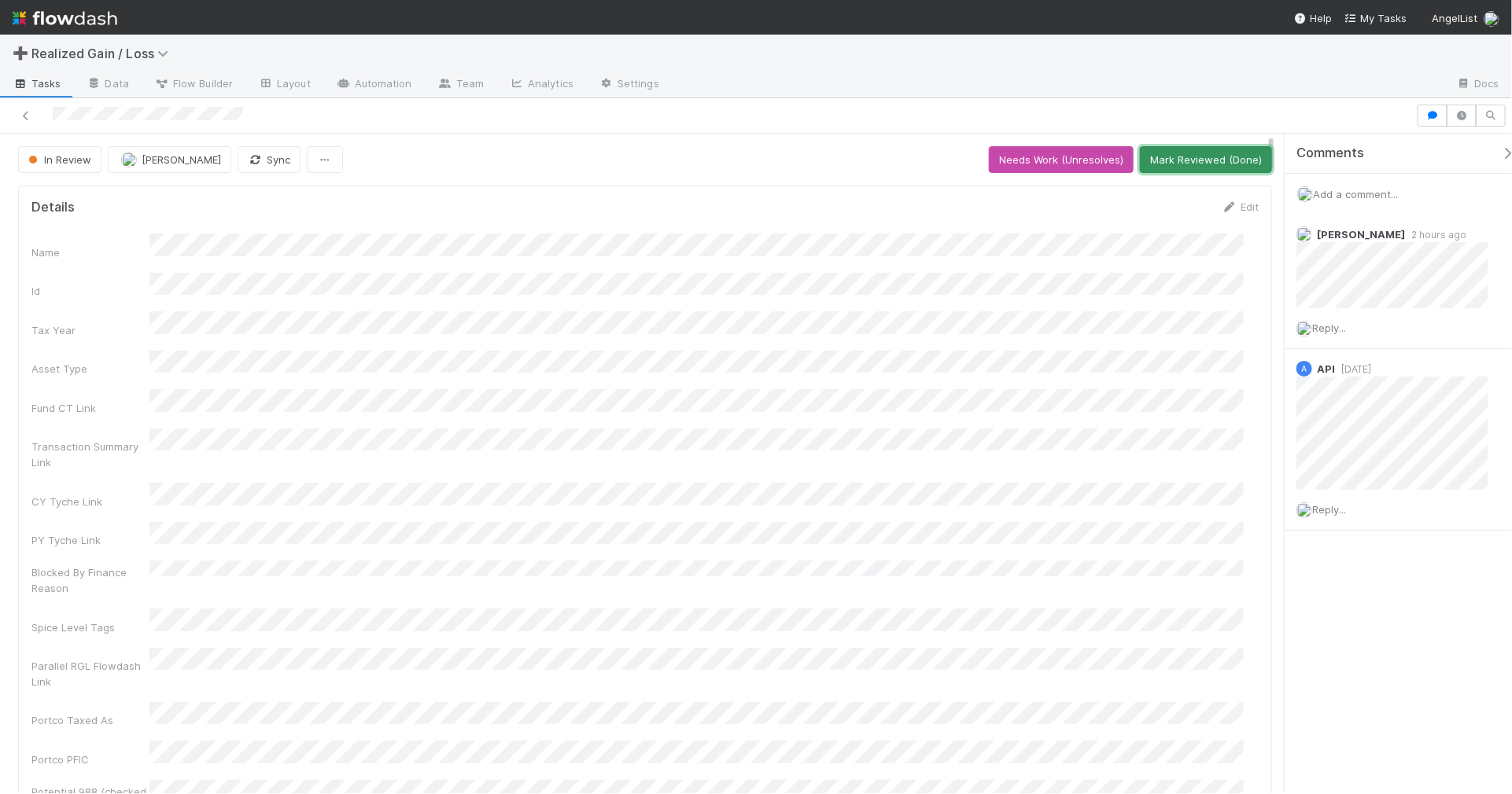
click at [1155, 156] on button "Mark Reviewed (Done)" at bounding box center [1206, 159] width 132 height 27
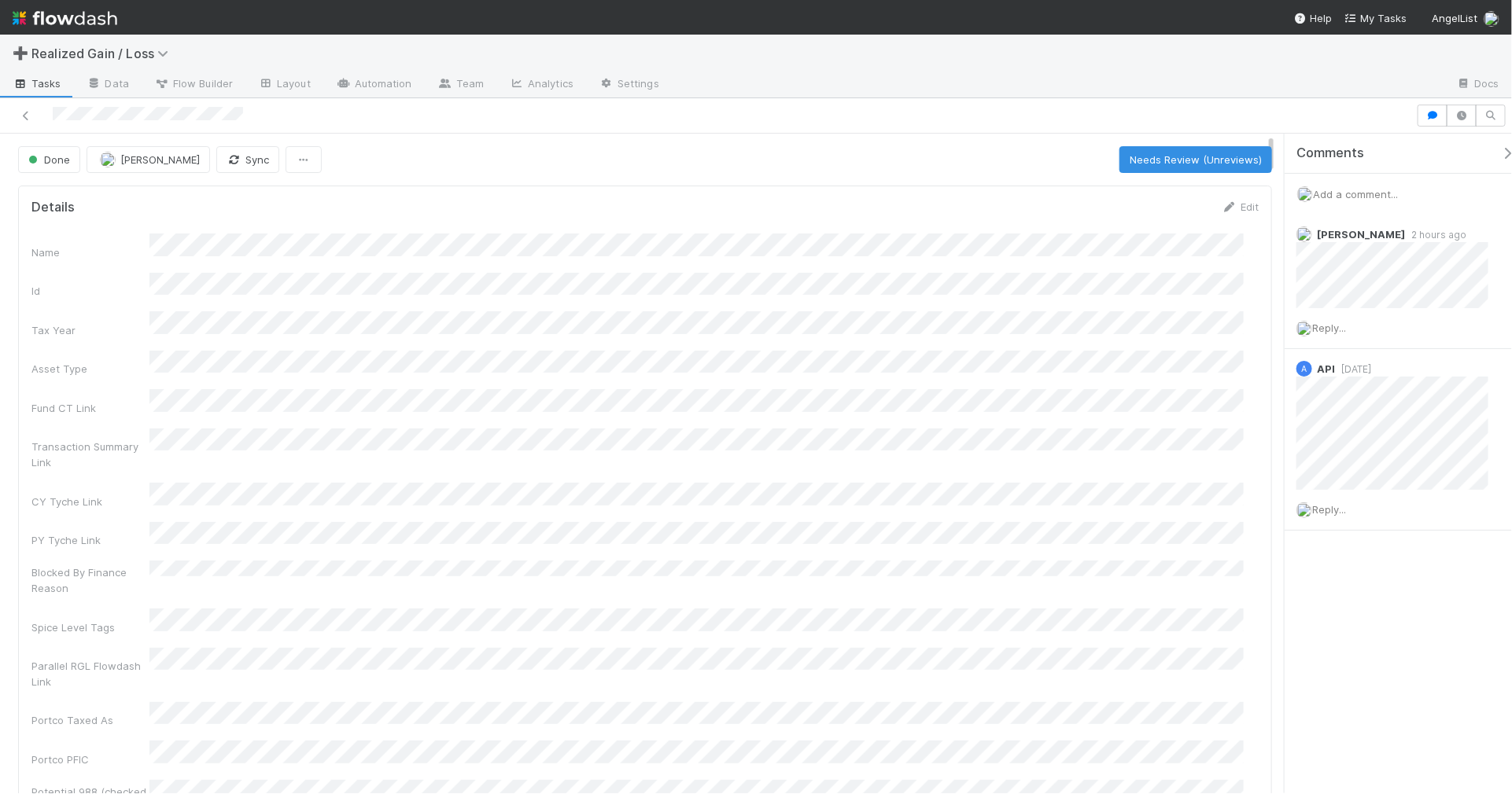
click at [1379, 186] on div "Add a comment..." at bounding box center [1405, 194] width 242 height 41
click at [1379, 193] on span "Add a comment..." at bounding box center [1355, 194] width 85 height 13
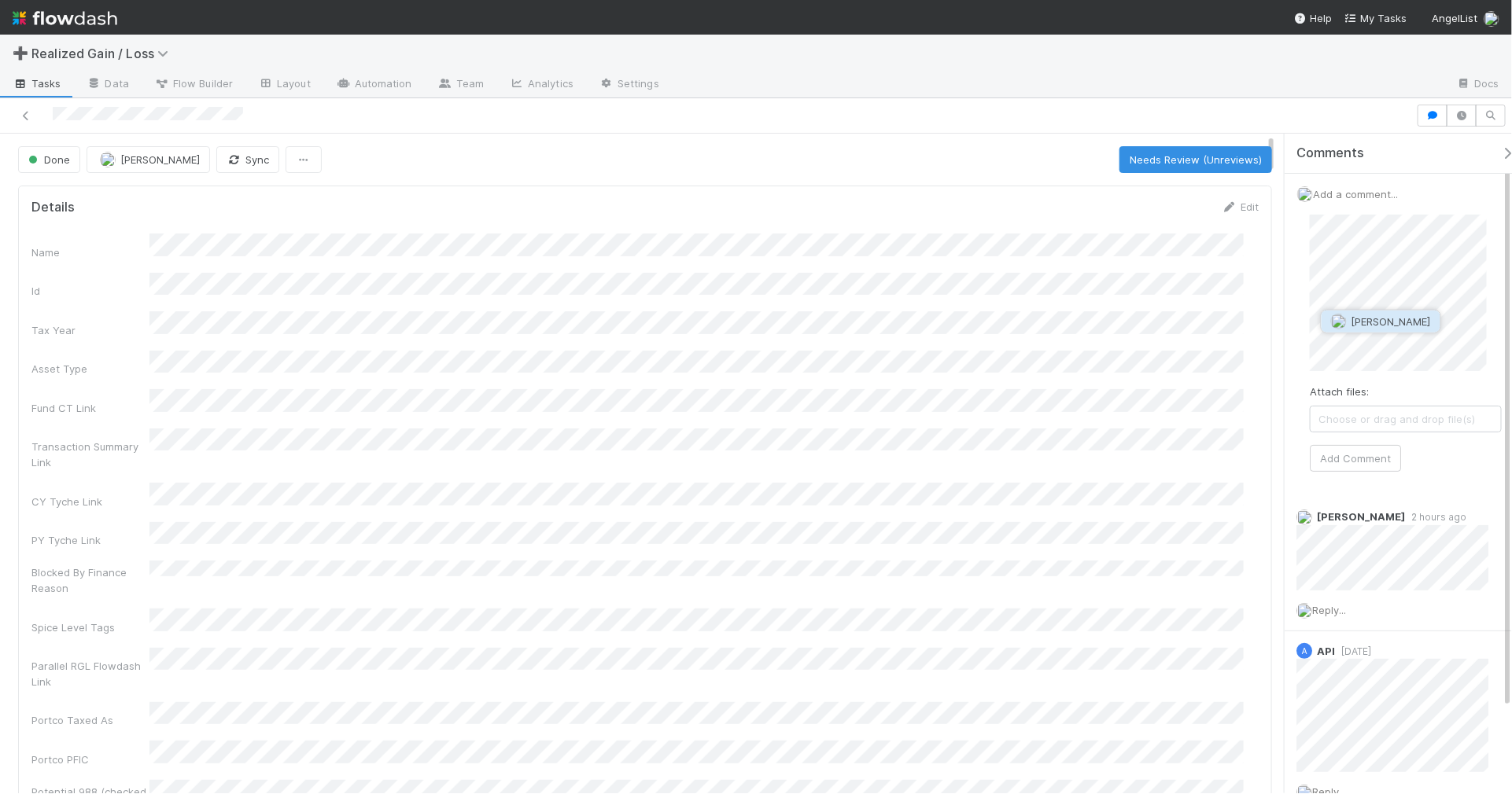
click at [1379, 320] on span "[PERSON_NAME]" at bounding box center [1391, 321] width 80 height 13
click at [1349, 462] on button "Add Comment" at bounding box center [1355, 458] width 92 height 27
